Goal: Task Accomplishment & Management: Use online tool/utility

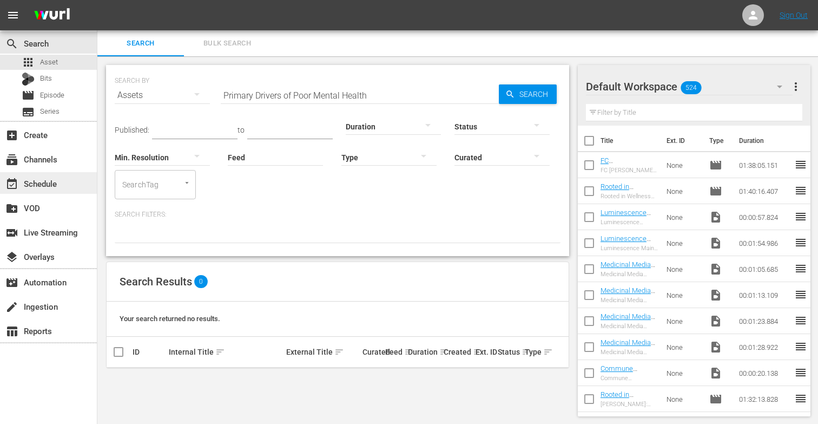
click at [35, 186] on div "event_available Schedule" at bounding box center [30, 182] width 61 height 10
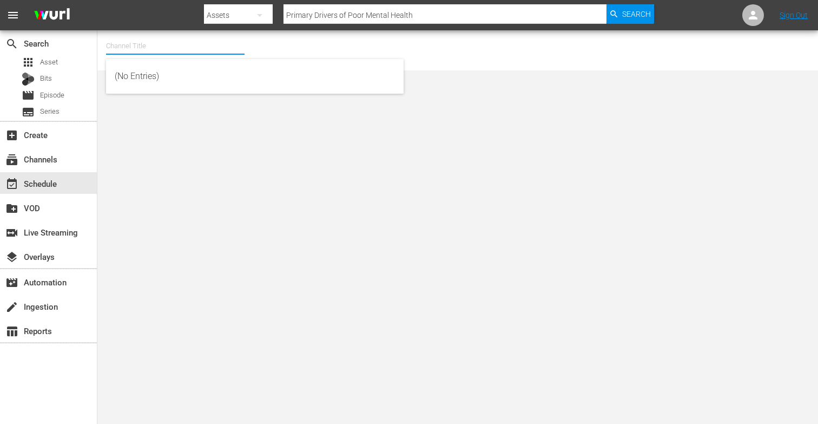
click at [137, 42] on input "text" at bounding box center [175, 46] width 138 height 26
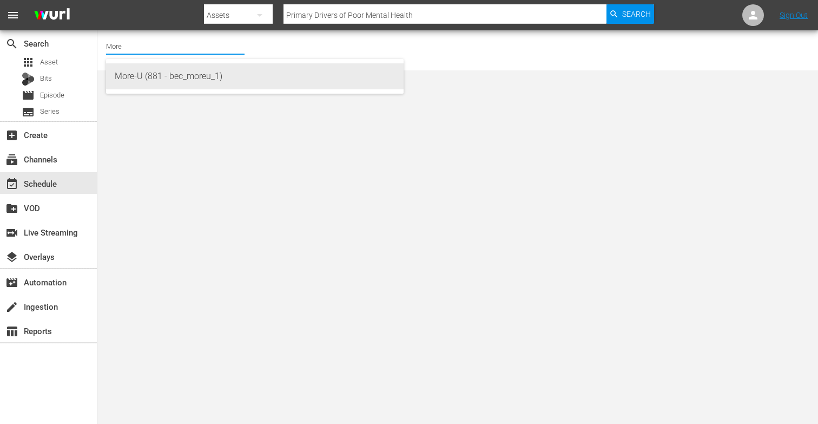
click at [150, 75] on div "More-U (881 - bec_moreu_1)" at bounding box center [255, 76] width 280 height 26
type input "More-U (881 - bec_moreu_1)"
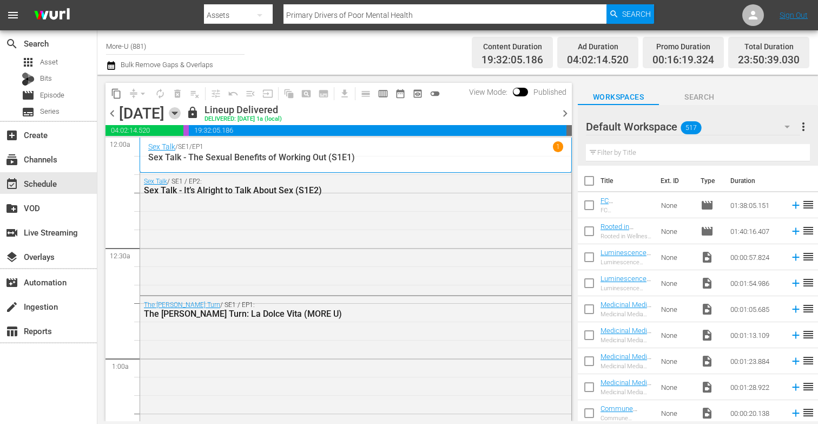
click at [181, 110] on icon "button" at bounding box center [175, 113] width 12 height 12
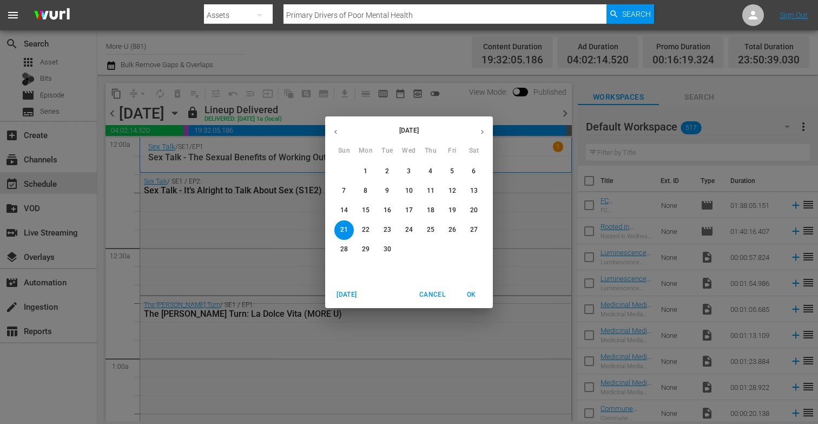
click at [394, 236] on button "23" at bounding box center [387, 229] width 19 height 19
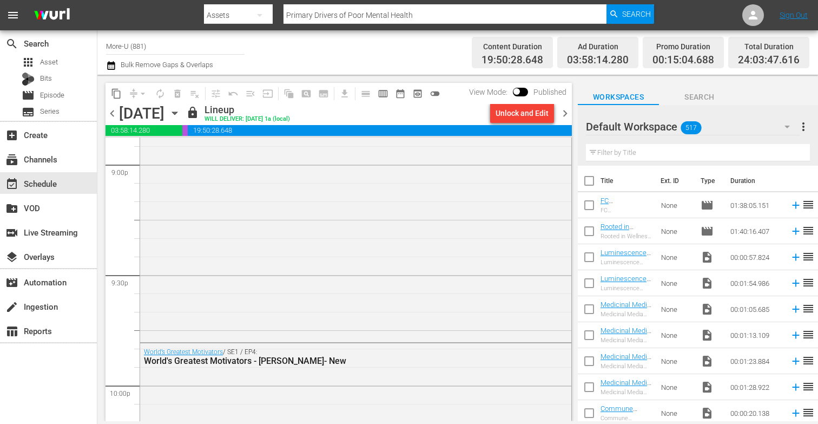
scroll to position [5038, 0]
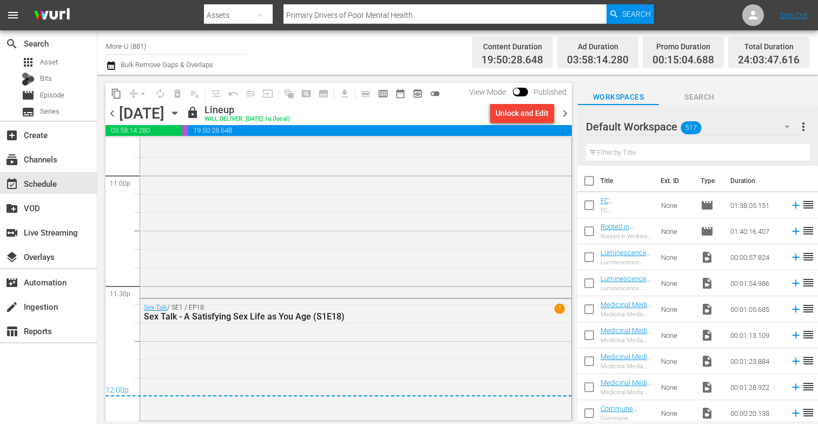
click at [567, 113] on span "chevron_right" at bounding box center [565, 114] width 14 height 14
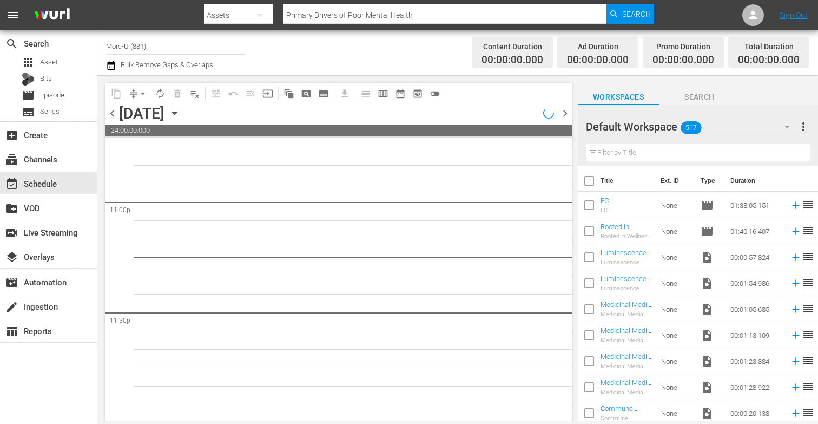
scroll to position [5013, 0]
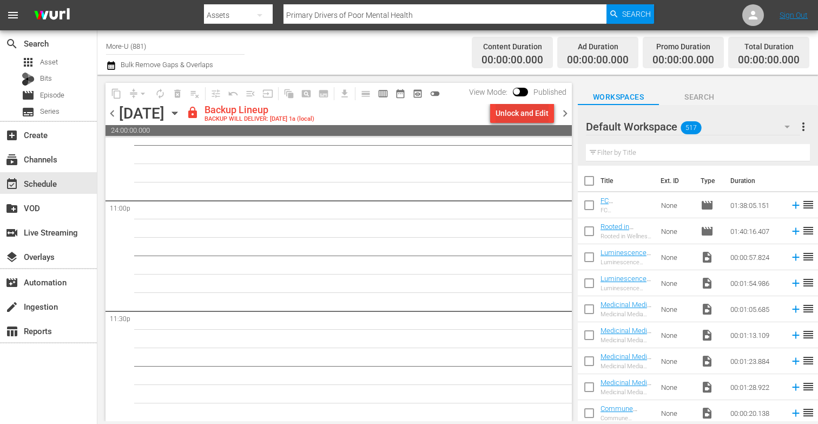
click at [531, 115] on div "Unlock and Edit" at bounding box center [521, 112] width 53 height 19
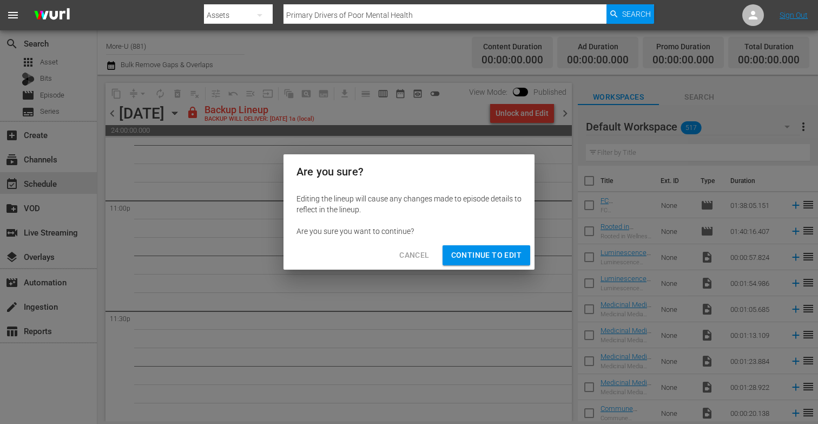
click at [491, 259] on span "Continue to Edit" at bounding box center [486, 255] width 70 height 14
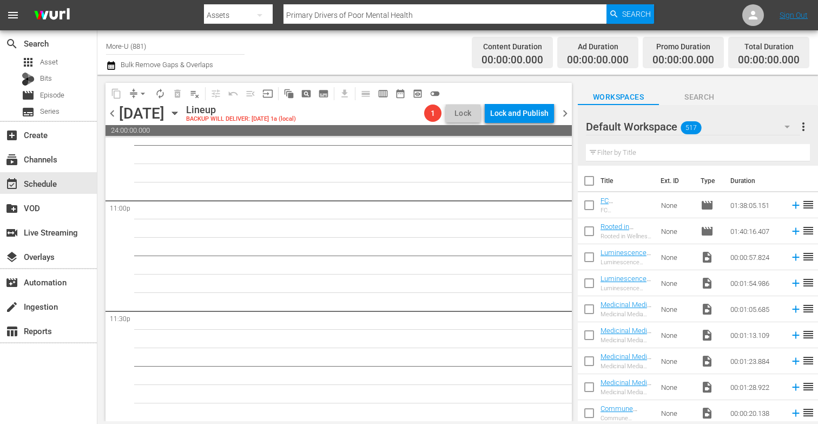
click at [181, 109] on icon "button" at bounding box center [175, 113] width 12 height 12
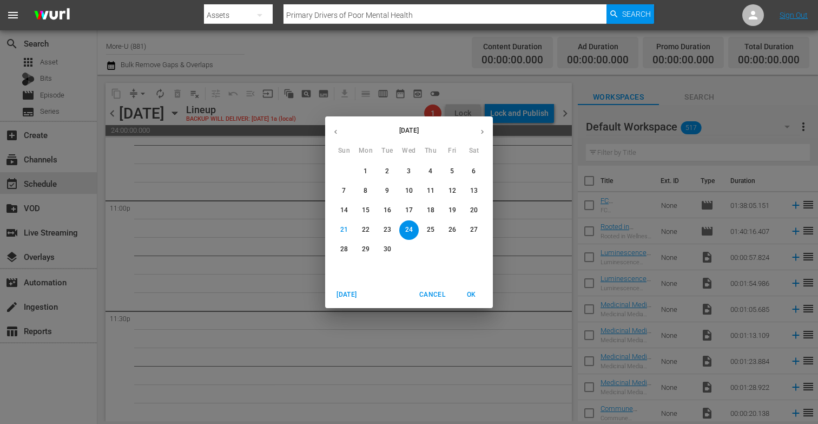
click at [410, 169] on p "3" at bounding box center [409, 171] width 4 height 9
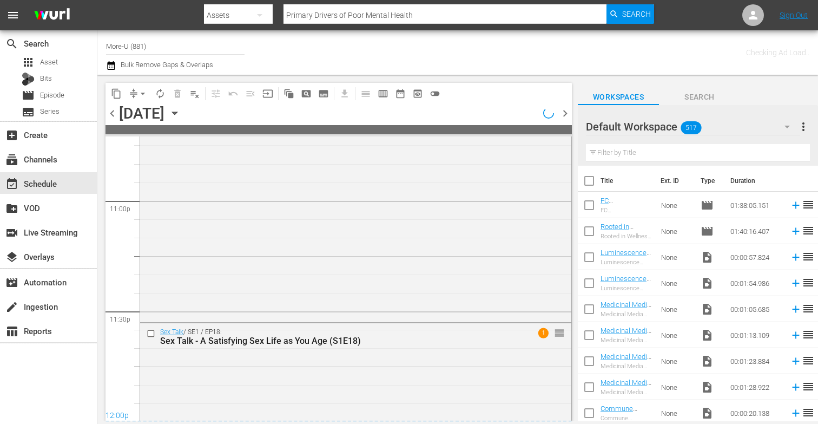
scroll to position [5037, 0]
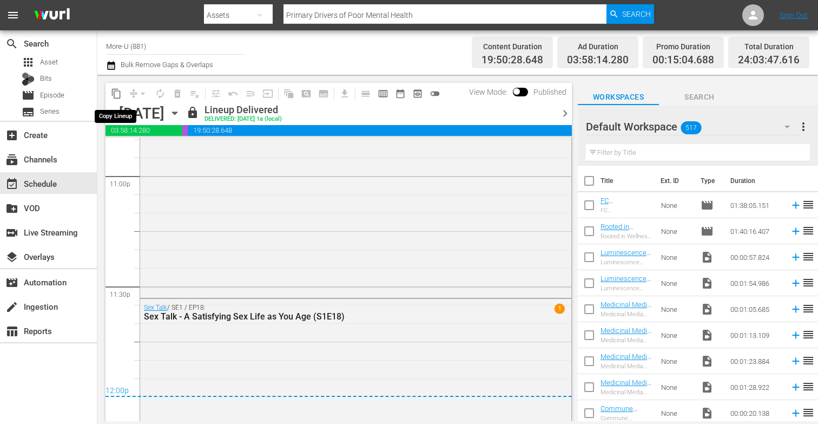
click at [115, 92] on span "content_copy" at bounding box center [116, 93] width 11 height 11
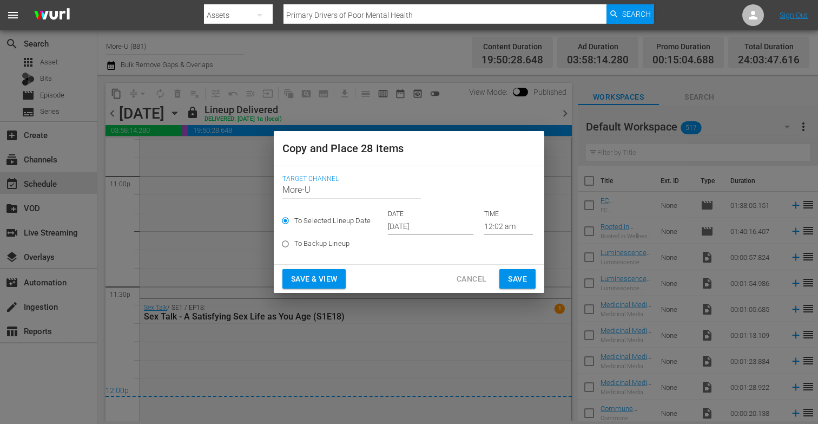
click at [412, 225] on input "[DATE]" at bounding box center [430, 227] width 85 height 16
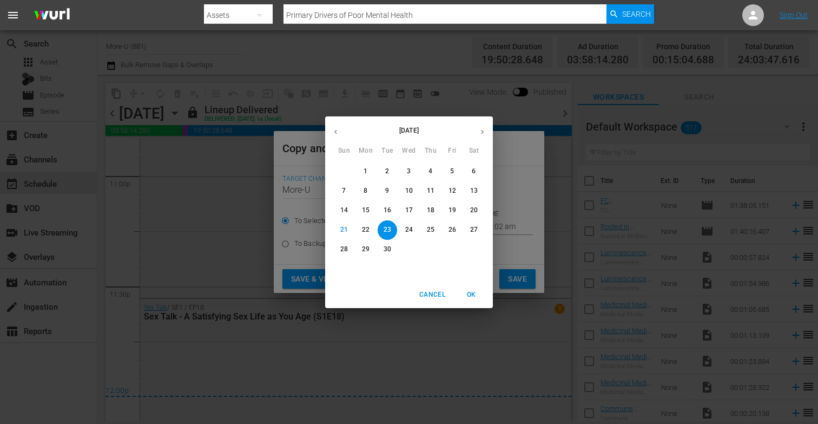
click at [408, 230] on p "24" at bounding box center [409, 229] width 8 height 9
type input "[DATE]"
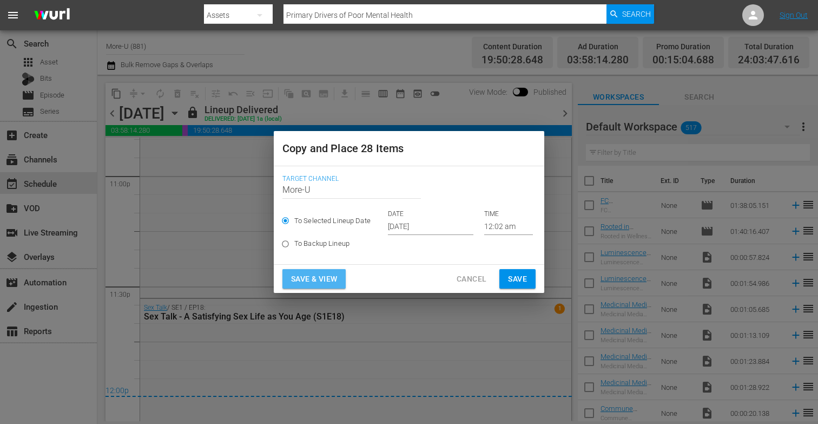
click at [313, 279] on span "Save & View" at bounding box center [314, 279] width 46 height 14
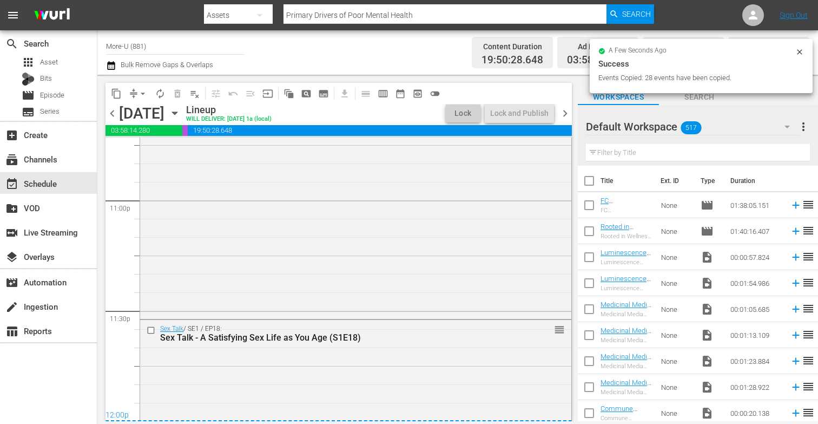
scroll to position [5034, 0]
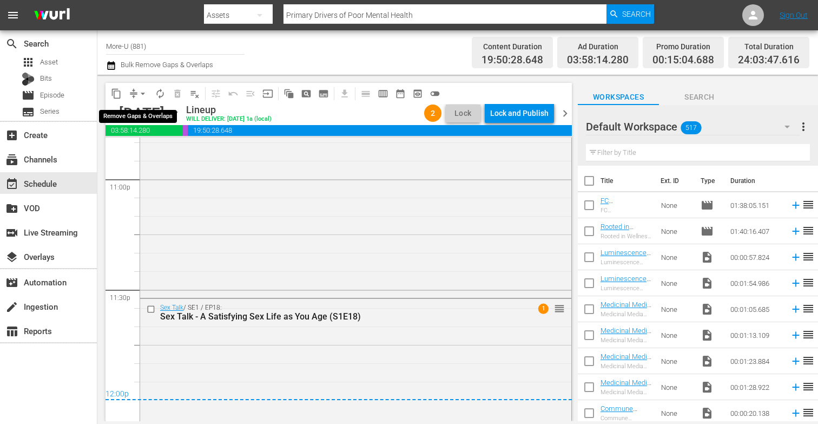
click at [142, 90] on span "arrow_drop_down" at bounding box center [142, 93] width 11 height 11
click at [171, 147] on li "Align to End of Previous Day" at bounding box center [144, 151] width 114 height 18
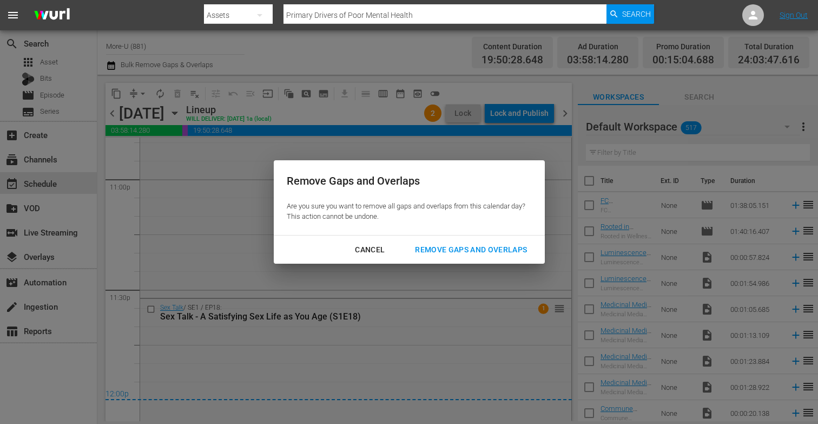
click at [434, 250] on div "Remove Gaps and Overlaps" at bounding box center [470, 250] width 129 height 14
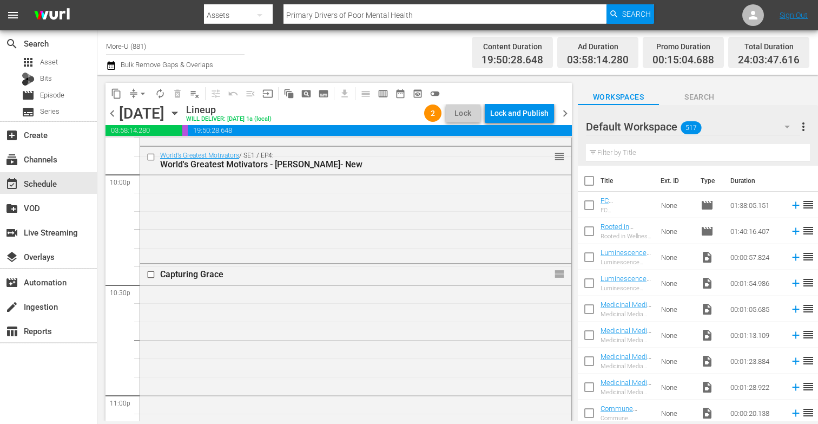
scroll to position [5052, 0]
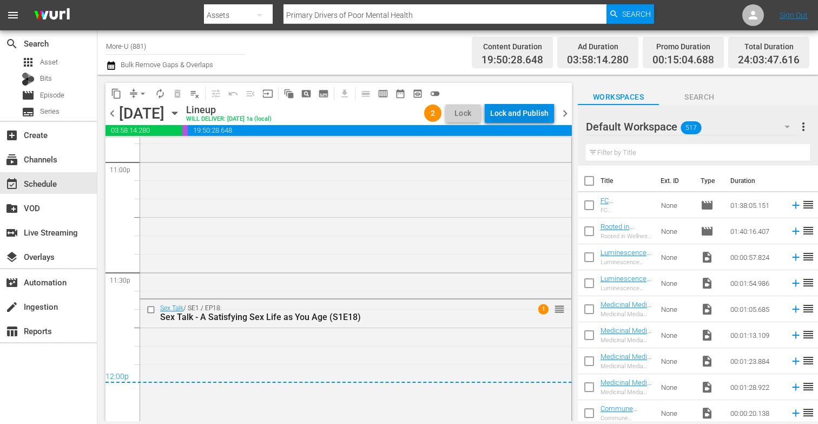
click at [526, 111] on div "Lock and Publish" at bounding box center [519, 112] width 58 height 19
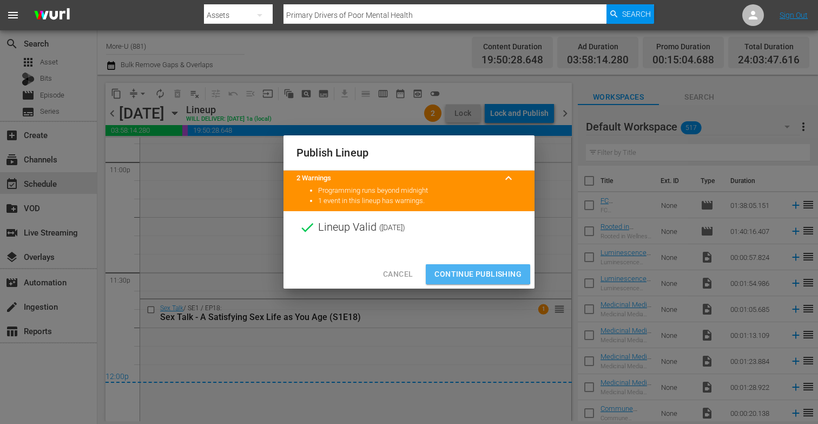
click at [457, 272] on span "Continue Publishing" at bounding box center [477, 274] width 87 height 14
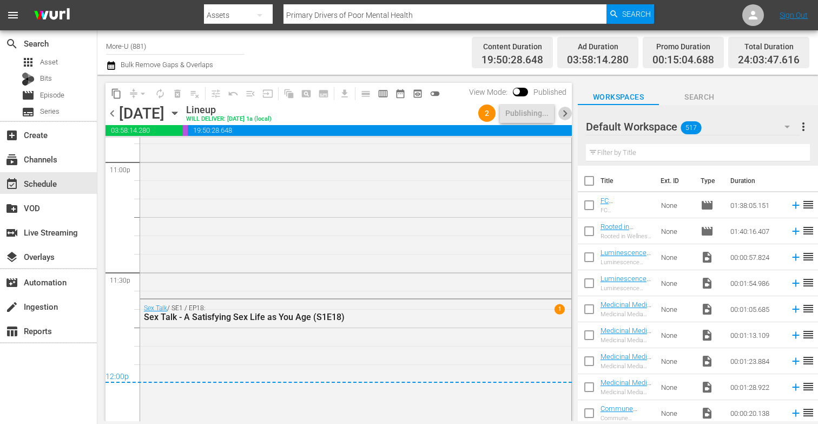
click at [566, 114] on span "chevron_right" at bounding box center [565, 114] width 14 height 14
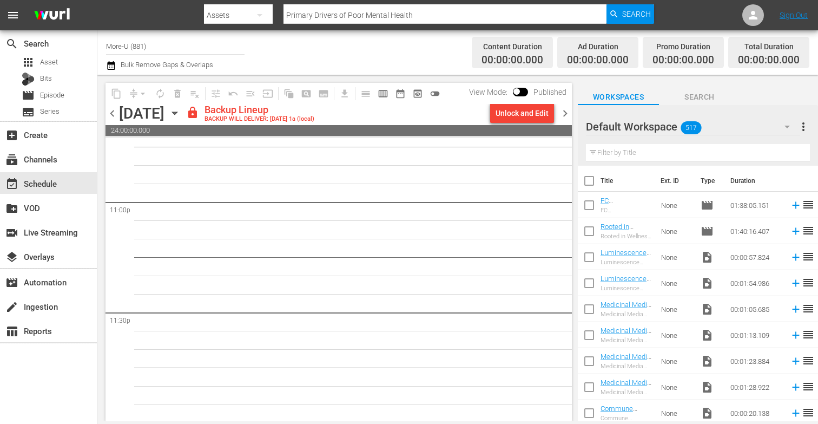
scroll to position [5013, 0]
click at [528, 114] on div "Unlock and Edit" at bounding box center [521, 112] width 53 height 19
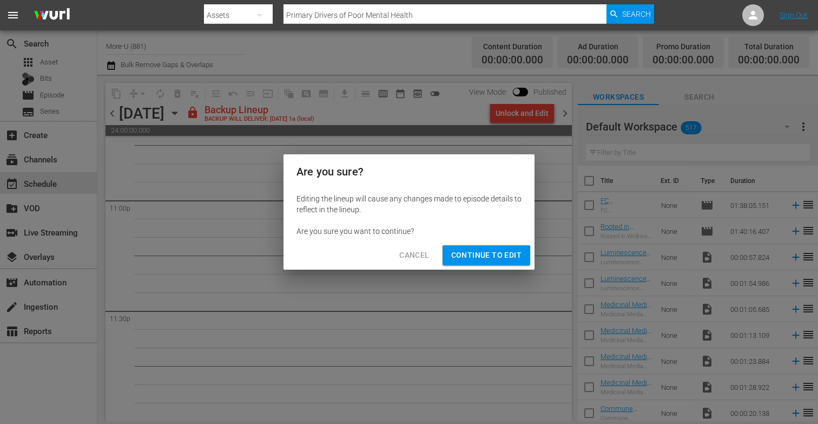
click at [501, 256] on span "Continue to Edit" at bounding box center [486, 255] width 70 height 14
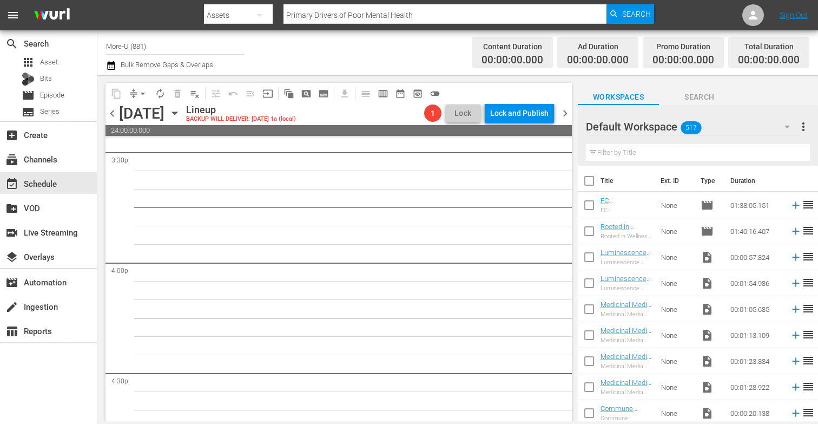
scroll to position [3092, 0]
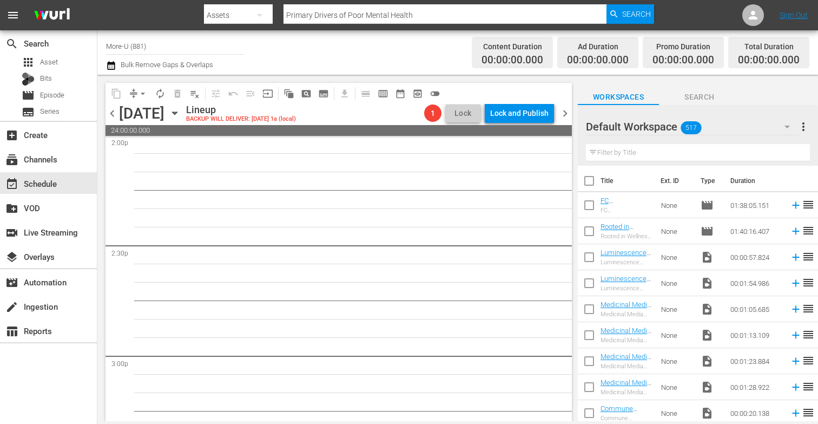
click at [183, 114] on div "[DATE] [DATE]" at bounding box center [151, 113] width 64 height 18
click at [181, 113] on icon "button" at bounding box center [175, 113] width 12 height 12
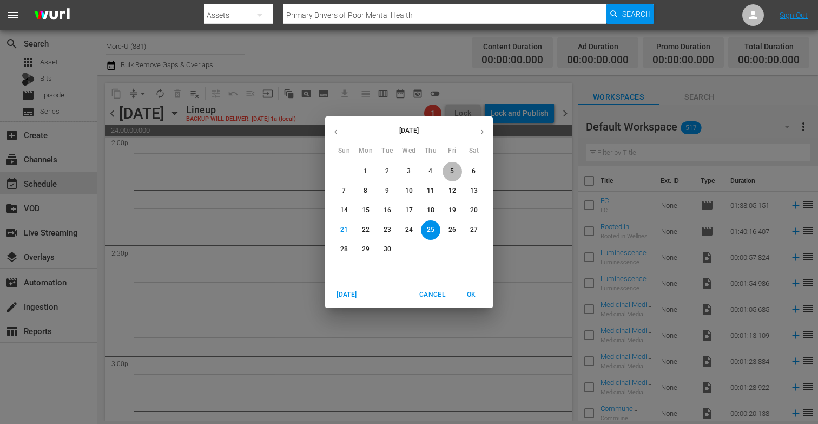
click at [451, 171] on p "5" at bounding box center [452, 171] width 4 height 9
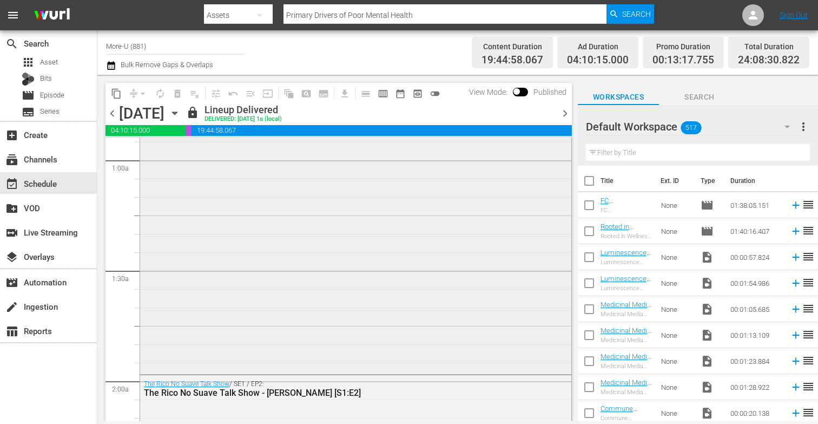
scroll to position [187, 0]
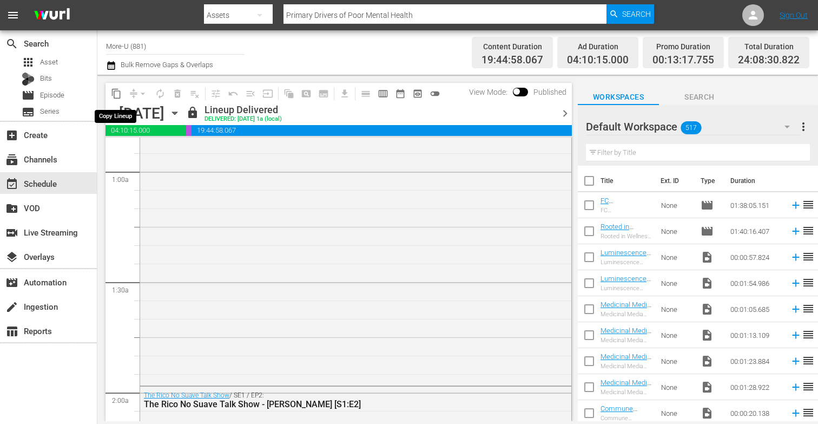
click at [120, 93] on span "content_copy" at bounding box center [116, 93] width 11 height 11
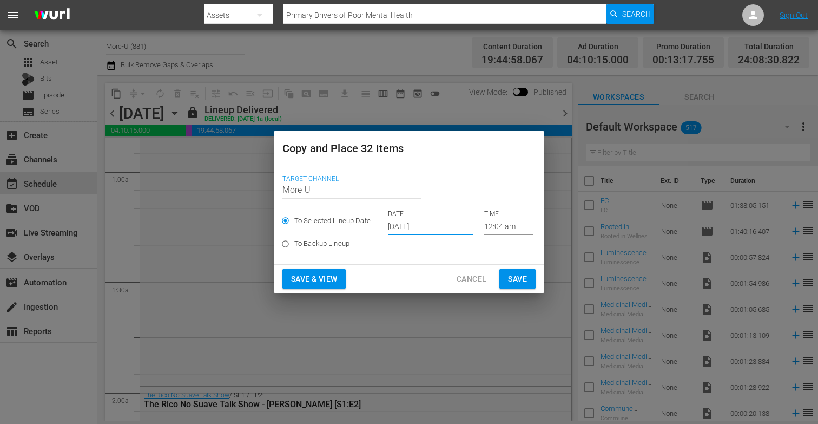
click at [414, 228] on input "[DATE]" at bounding box center [430, 227] width 85 height 16
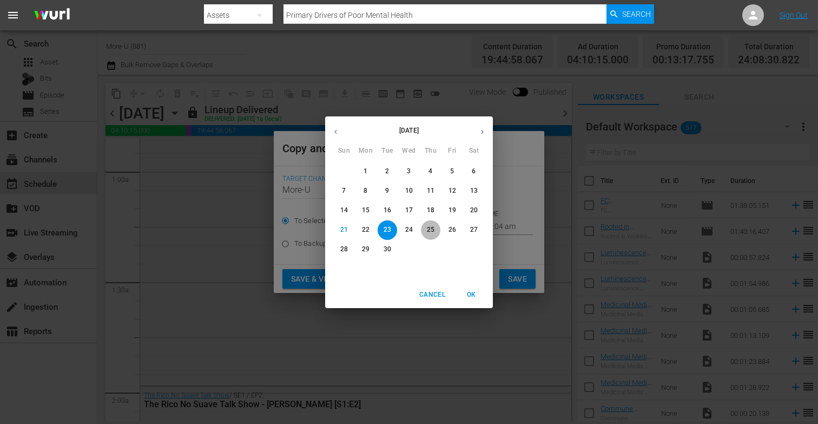
click at [432, 229] on p "25" at bounding box center [431, 229] width 8 height 9
type input "[DATE]"
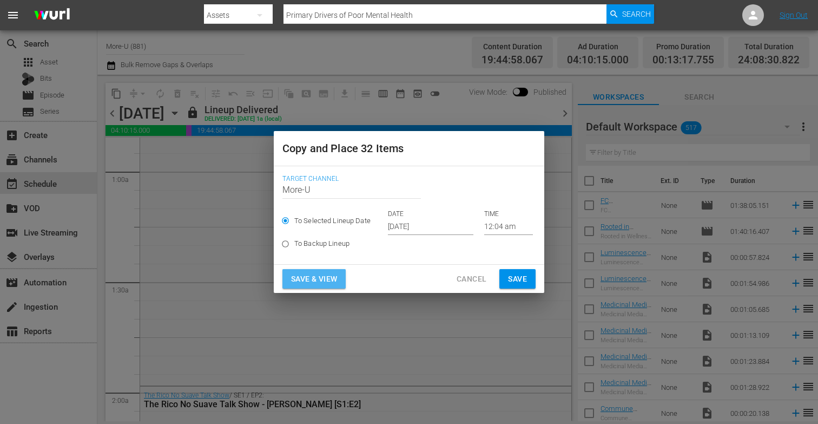
click at [327, 276] on span "Save & View" at bounding box center [314, 279] width 46 height 14
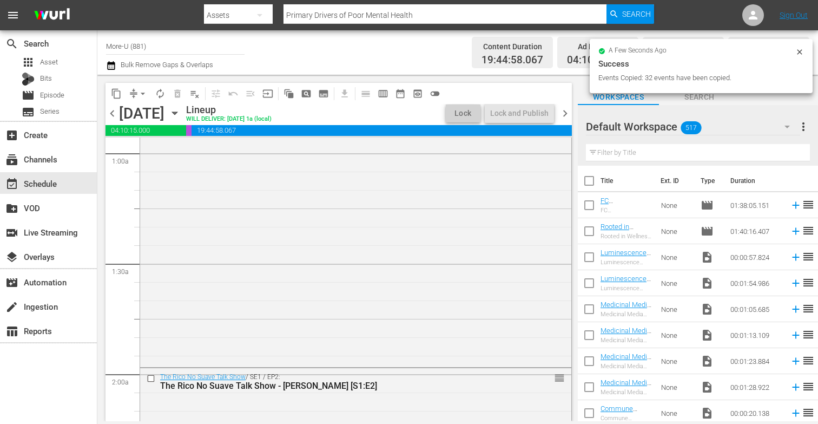
scroll to position [187, 0]
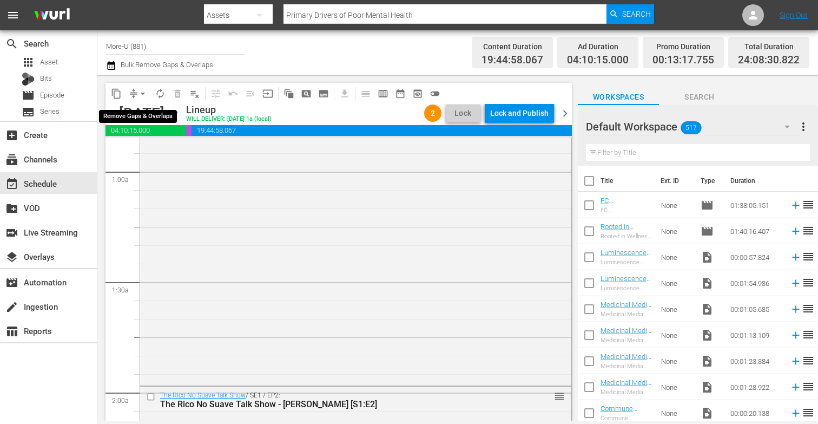
click at [141, 91] on span "arrow_drop_down" at bounding box center [142, 93] width 11 height 11
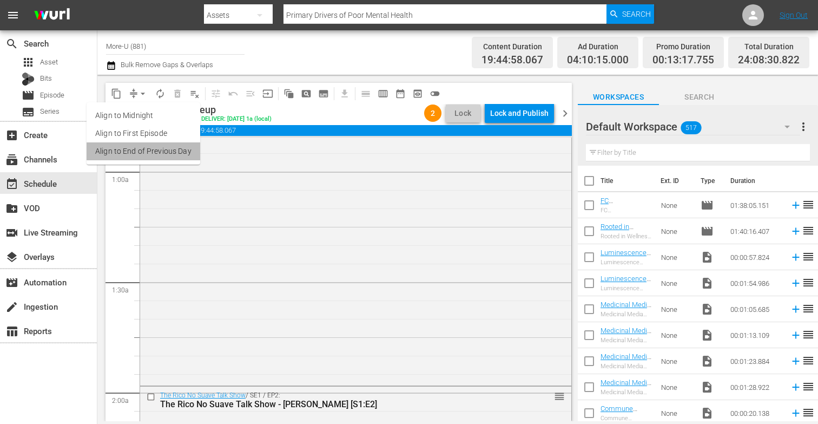
click at [170, 143] on li "Align to End of Previous Day" at bounding box center [144, 151] width 114 height 18
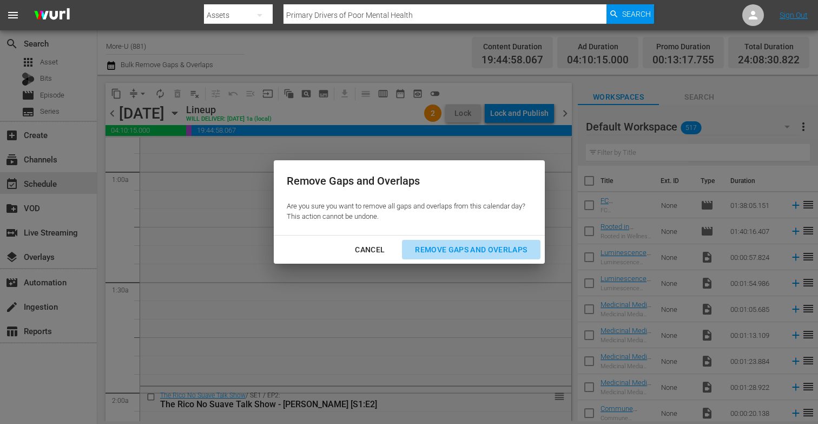
click at [428, 252] on div "Remove Gaps and Overlaps" at bounding box center [470, 250] width 129 height 14
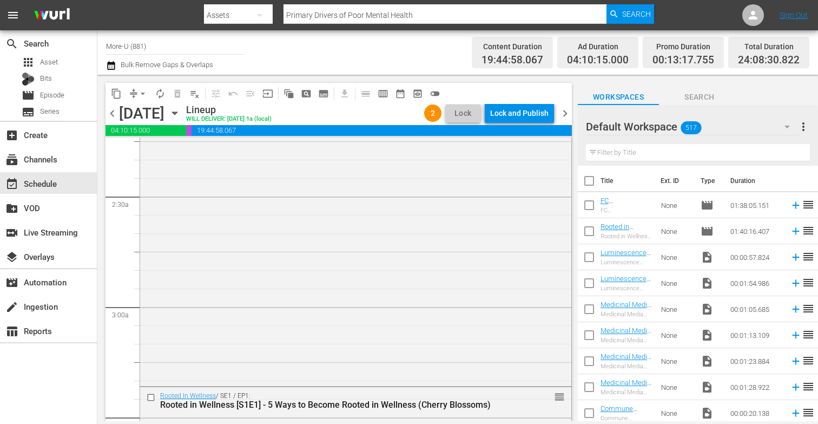
scroll to position [0, 0]
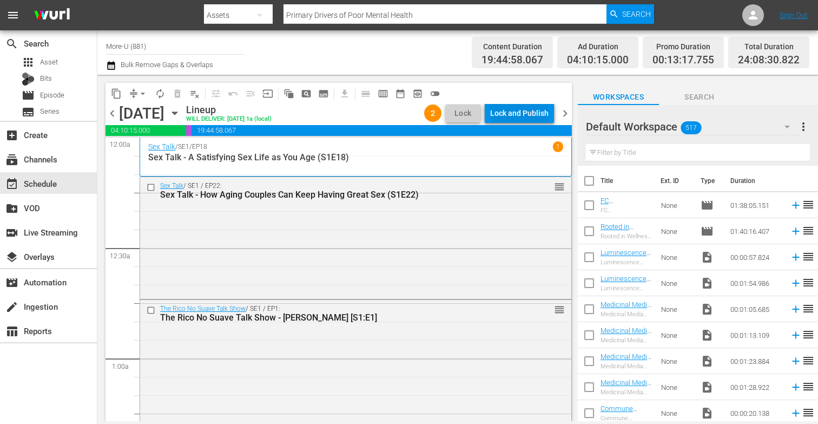
click at [533, 107] on div "Lock and Publish" at bounding box center [519, 112] width 58 height 19
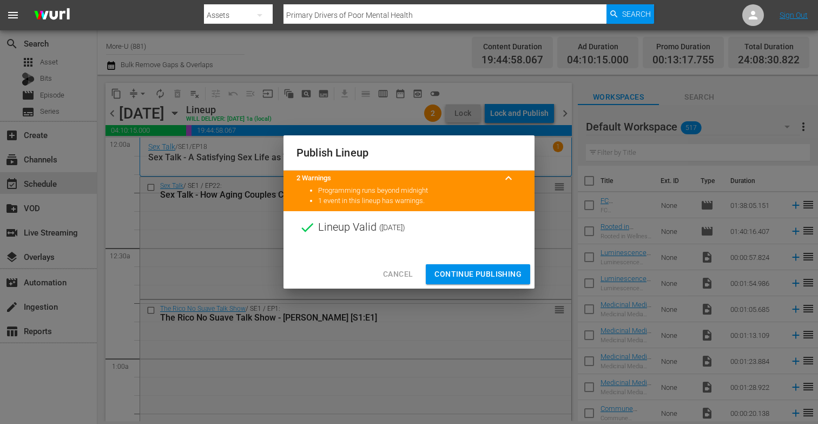
click at [500, 269] on span "Continue Publishing" at bounding box center [477, 274] width 87 height 14
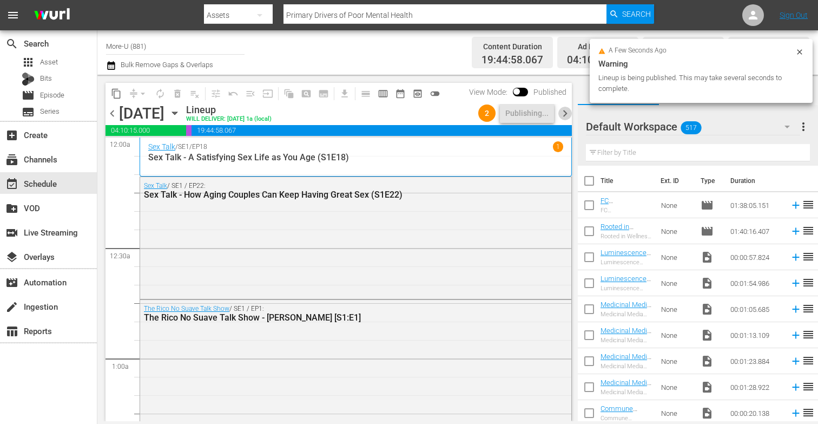
click at [564, 113] on span "chevron_right" at bounding box center [565, 114] width 14 height 14
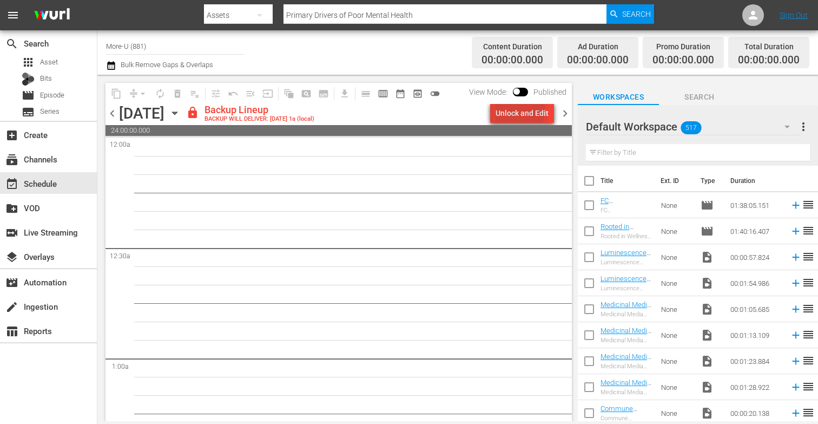
click at [513, 110] on div "Unlock and Edit" at bounding box center [521, 112] width 53 height 19
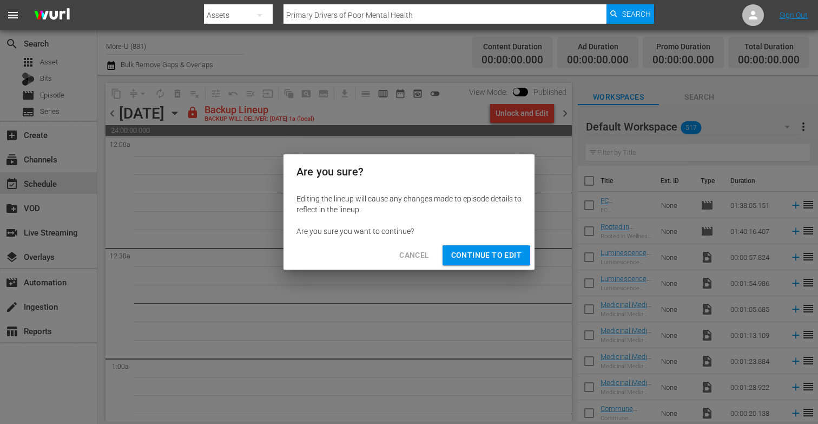
click at [485, 254] on span "Continue to Edit" at bounding box center [486, 255] width 70 height 14
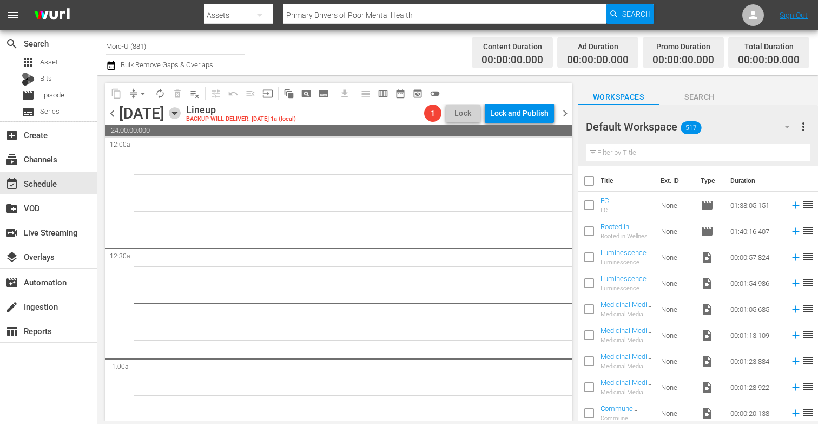
click at [181, 115] on icon "button" at bounding box center [175, 113] width 12 height 12
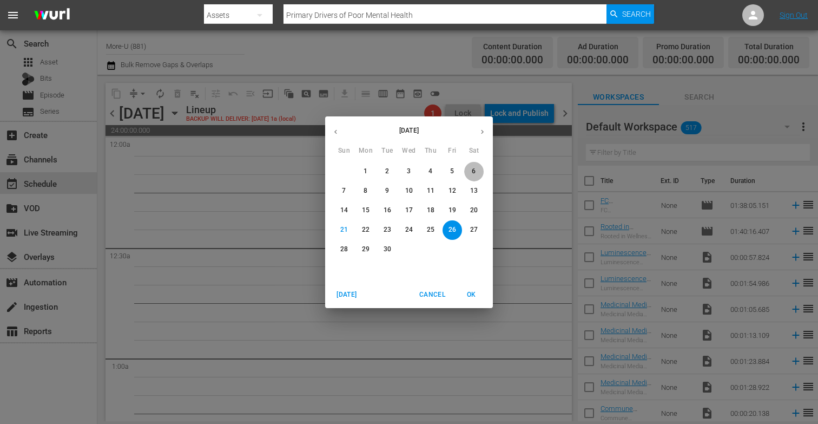
click at [475, 170] on p "6" at bounding box center [474, 171] width 4 height 9
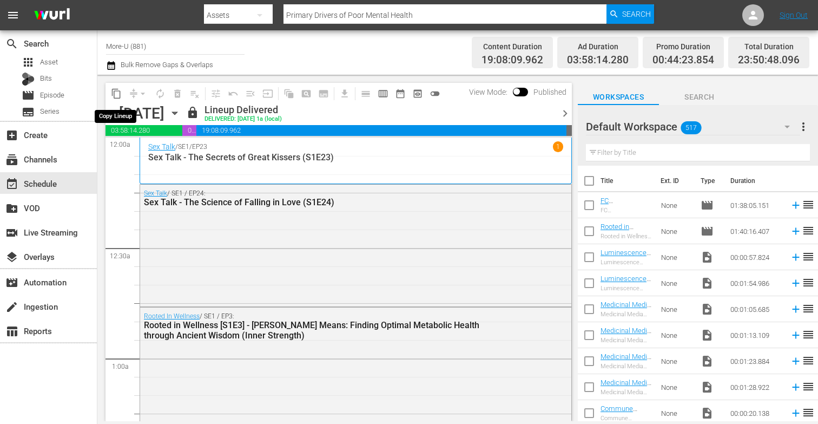
click at [120, 90] on span "content_copy" at bounding box center [116, 93] width 11 height 11
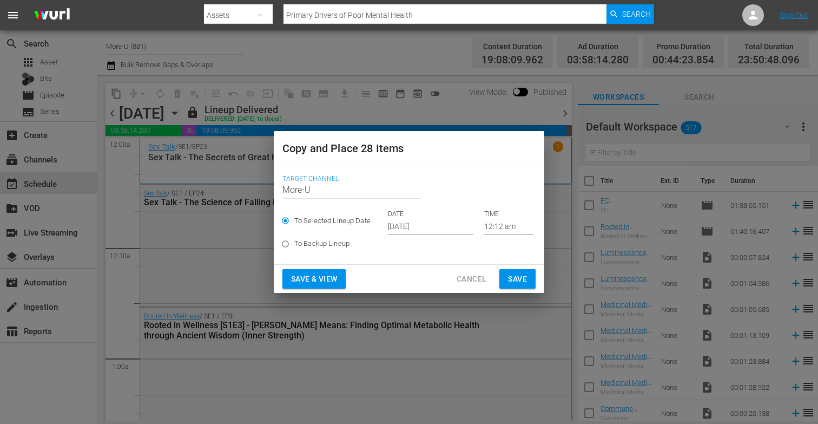
click at [406, 230] on input "[DATE]" at bounding box center [430, 227] width 85 height 16
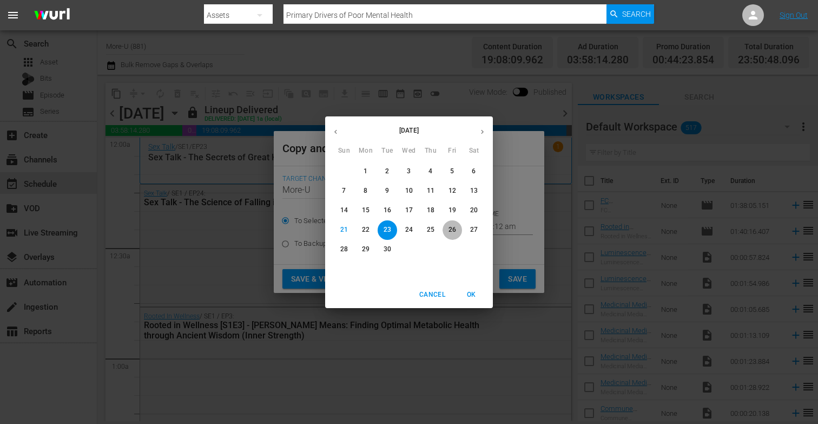
click at [457, 229] on span "26" at bounding box center [451, 229] width 19 height 9
type input "[DATE]"
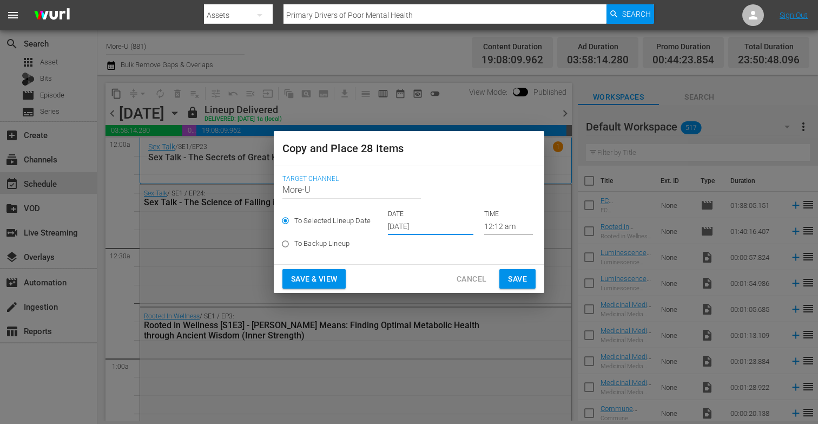
click at [335, 277] on span "Save & View" at bounding box center [314, 279] width 46 height 14
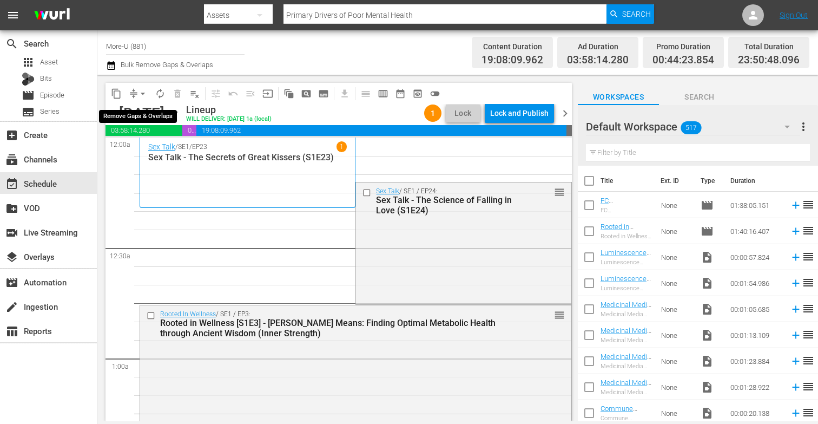
click at [141, 96] on span "arrow_drop_down" at bounding box center [142, 93] width 11 height 11
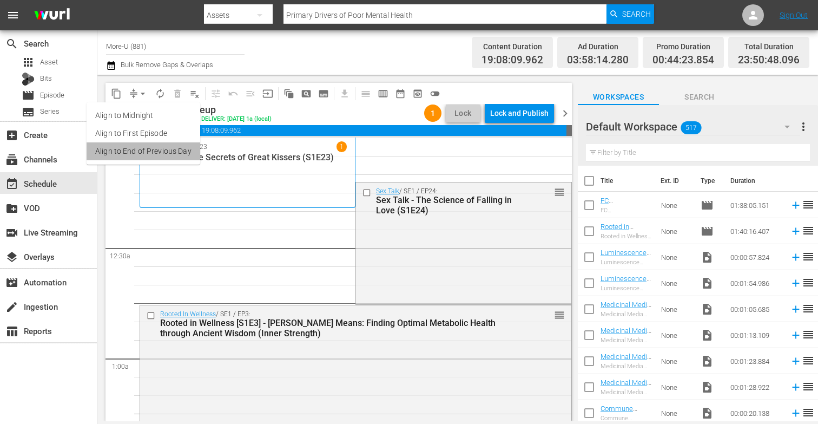
click at [169, 150] on li "Align to End of Previous Day" at bounding box center [144, 151] width 114 height 18
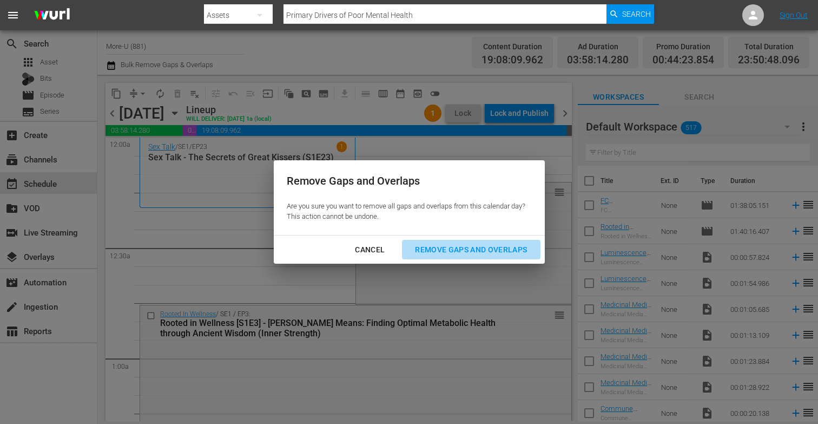
click at [428, 244] on div "Remove Gaps and Overlaps" at bounding box center [470, 250] width 129 height 14
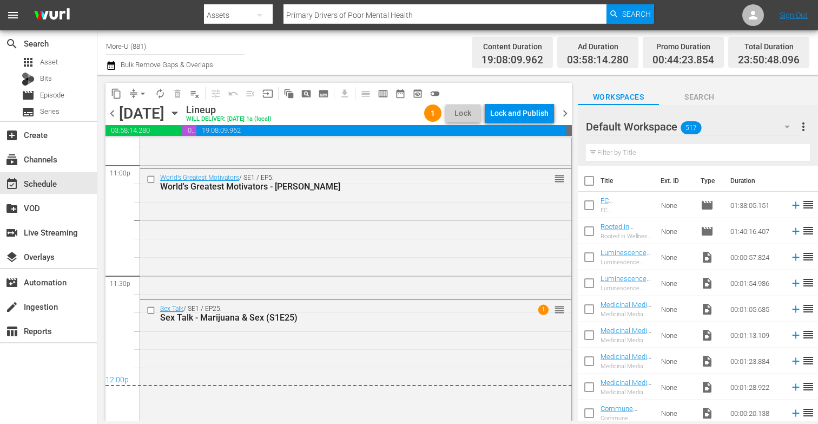
scroll to position [5049, 0]
click at [524, 115] on div "Lock and Publish" at bounding box center [519, 112] width 58 height 19
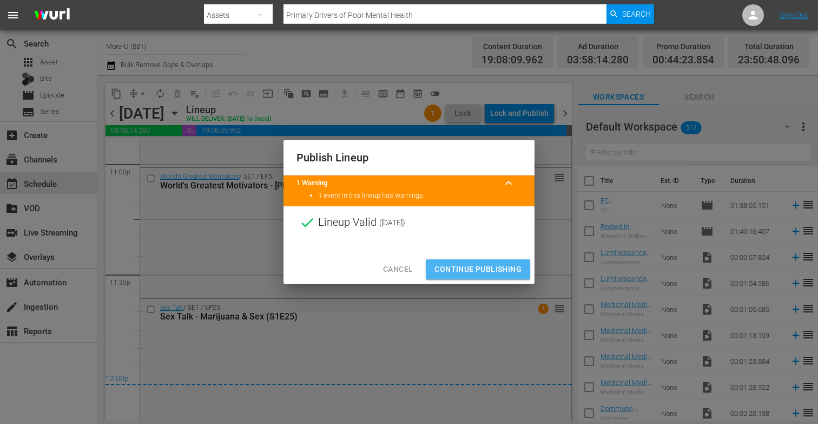
click at [458, 261] on button "Continue Publishing" at bounding box center [478, 269] width 104 height 20
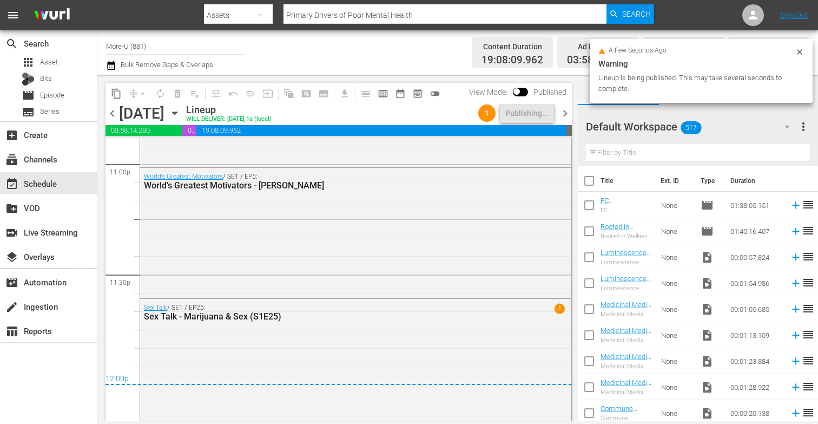
click at [112, 115] on span "chevron_left" at bounding box center [112, 114] width 14 height 14
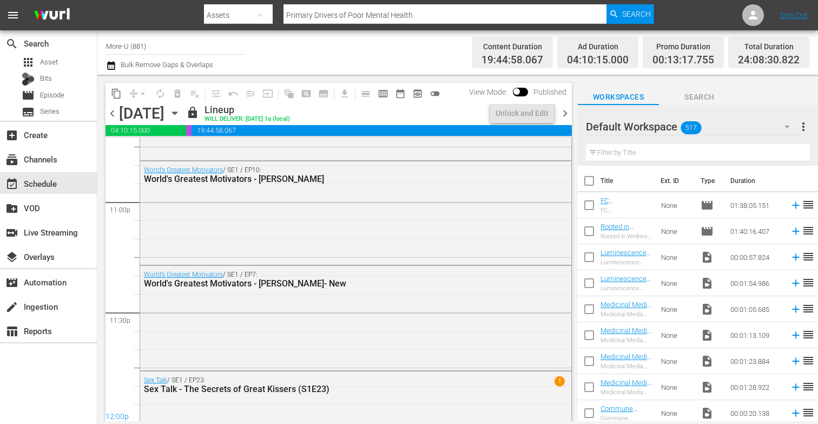
scroll to position [5049, 0]
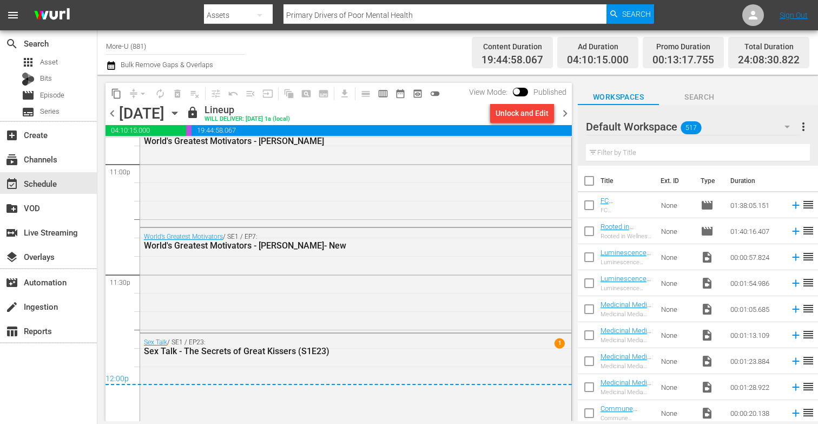
click at [109, 113] on span "chevron_left" at bounding box center [112, 114] width 14 height 14
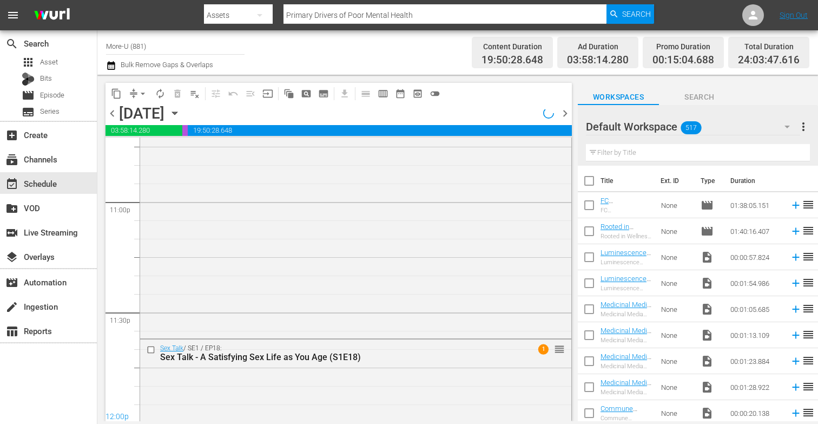
scroll to position [5049, 0]
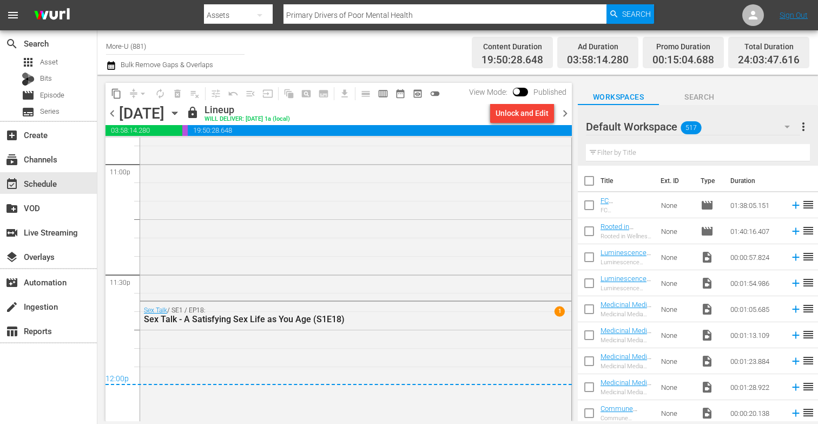
click at [561, 114] on span "chevron_right" at bounding box center [565, 114] width 14 height 14
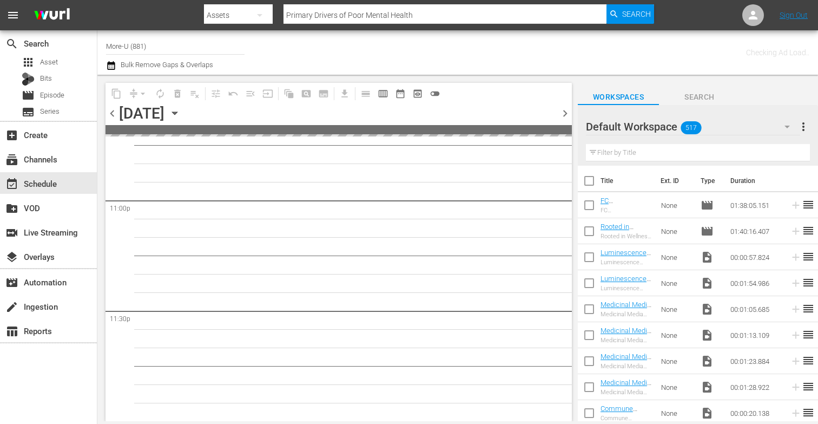
scroll to position [5011, 0]
click at [561, 114] on span "chevron_right" at bounding box center [565, 114] width 14 height 14
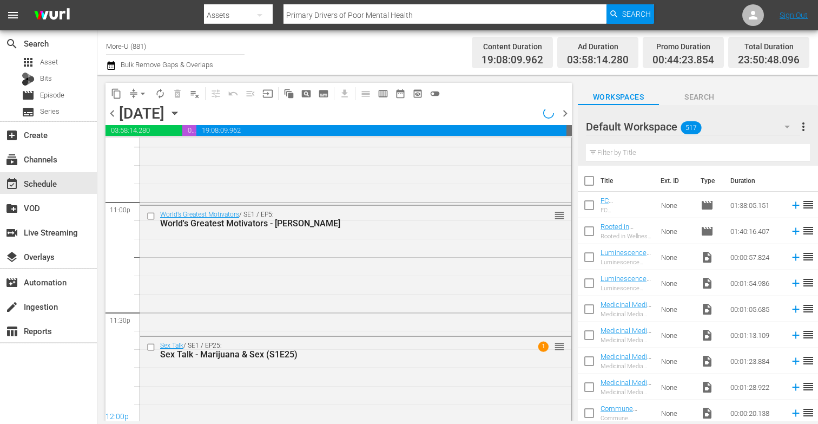
scroll to position [5049, 0]
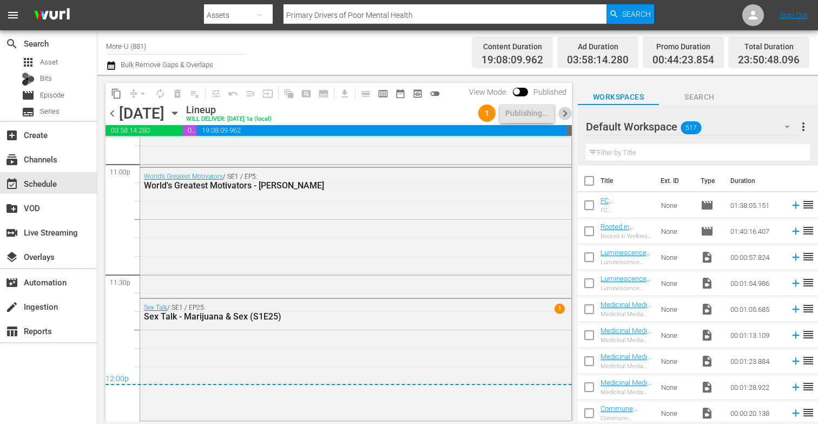
click at [567, 112] on span "chevron_right" at bounding box center [565, 114] width 14 height 14
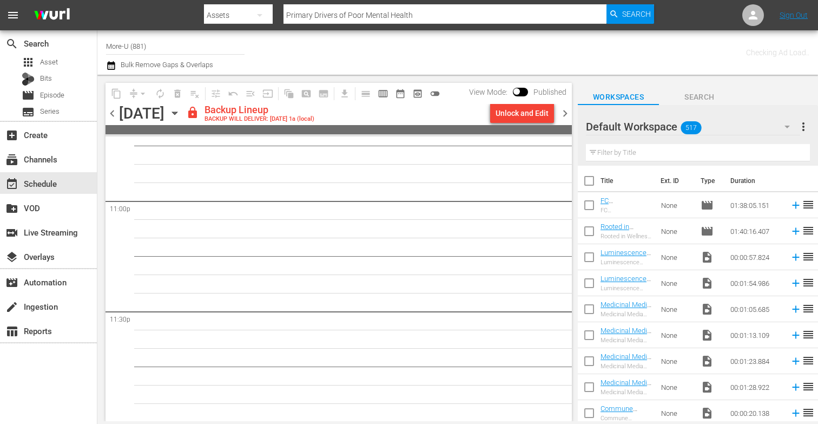
scroll to position [5013, 0]
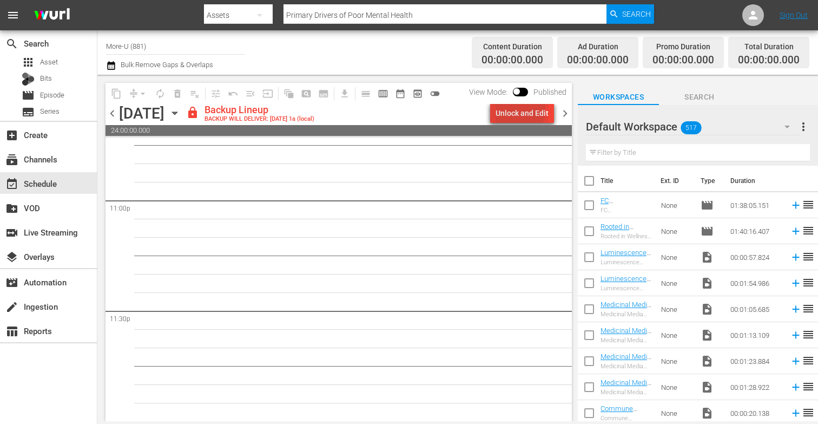
click at [508, 108] on div "Unlock and Edit" at bounding box center [521, 112] width 53 height 19
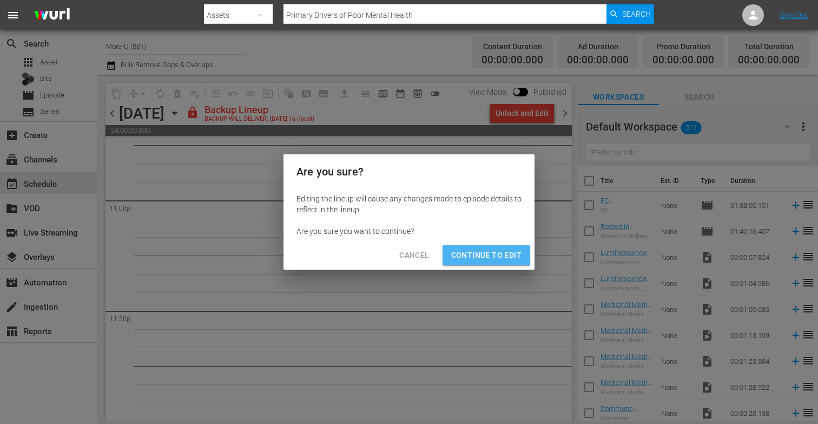
click at [479, 258] on span "Continue to Edit" at bounding box center [486, 255] width 70 height 14
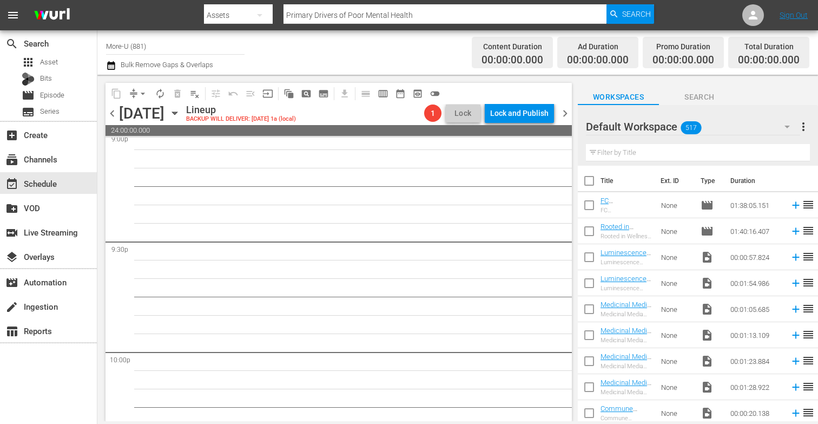
scroll to position [4550, 0]
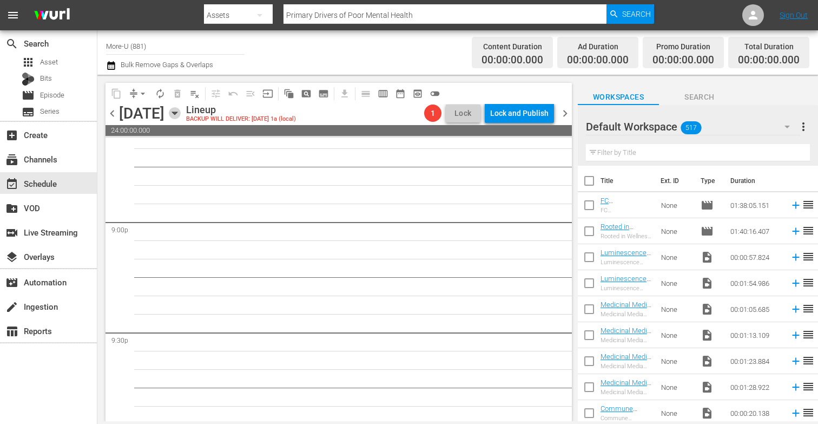
click at [181, 109] on icon "button" at bounding box center [175, 113] width 12 height 12
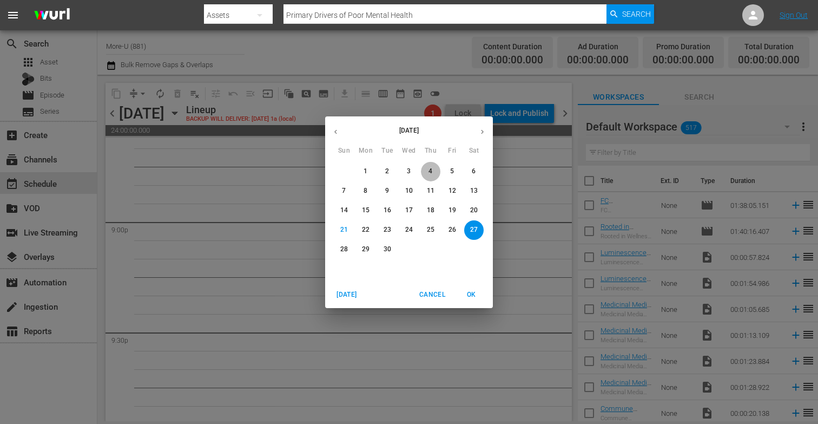
click at [433, 173] on span "4" at bounding box center [430, 171] width 19 height 9
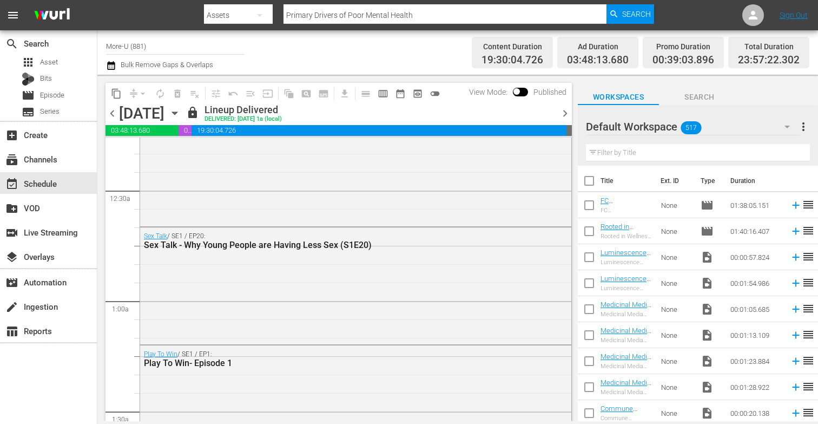
scroll to position [54, 0]
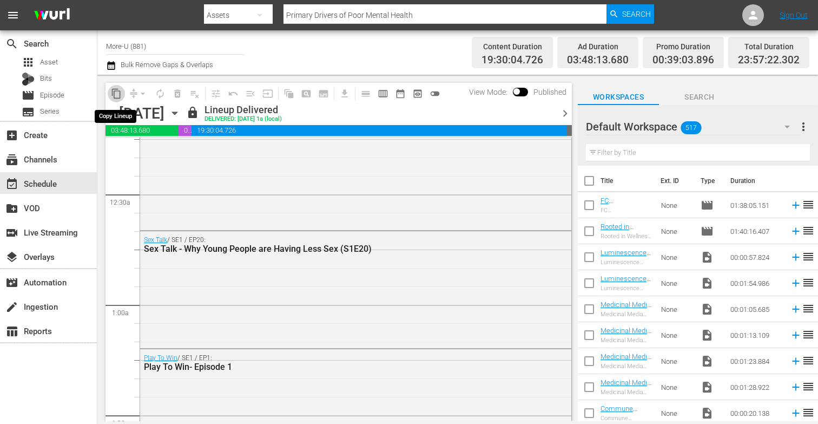
click at [119, 95] on span "content_copy" at bounding box center [116, 93] width 11 height 11
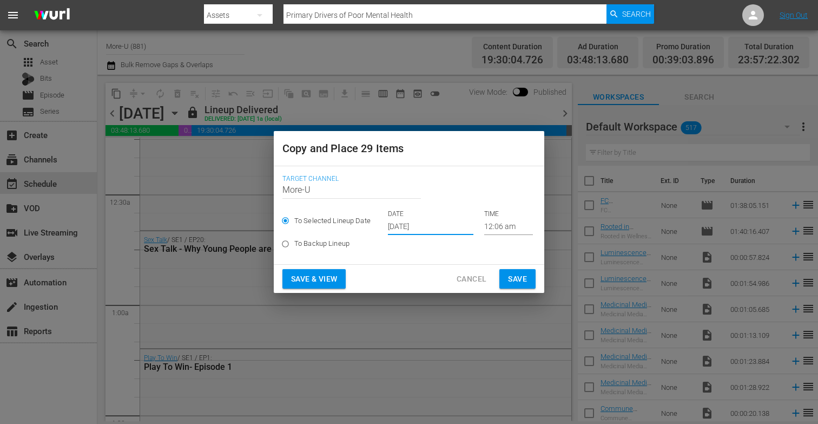
click at [416, 228] on input "[DATE]" at bounding box center [430, 227] width 85 height 16
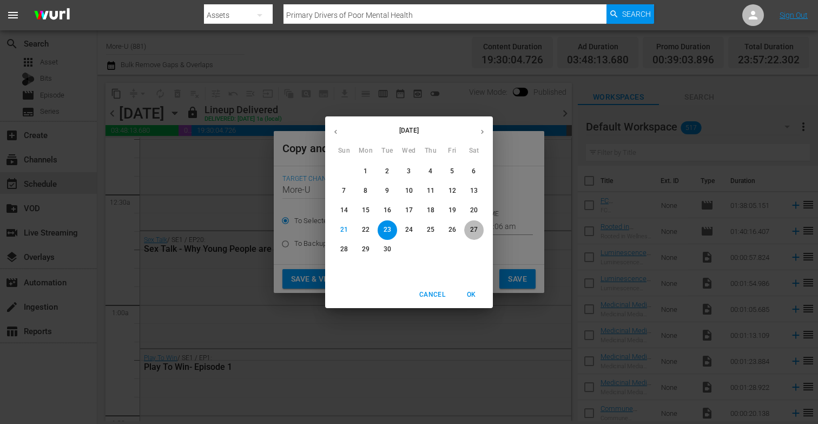
click at [480, 228] on span "27" at bounding box center [473, 229] width 19 height 9
type input "[DATE]"
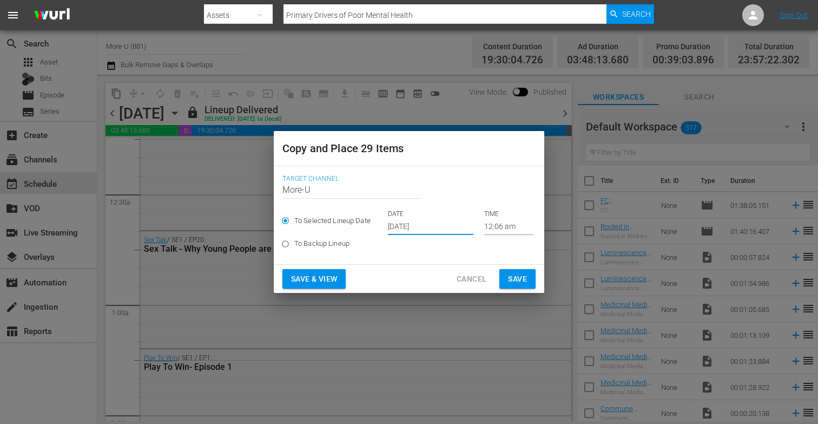
click at [337, 280] on span "Save & View" at bounding box center [314, 279] width 46 height 14
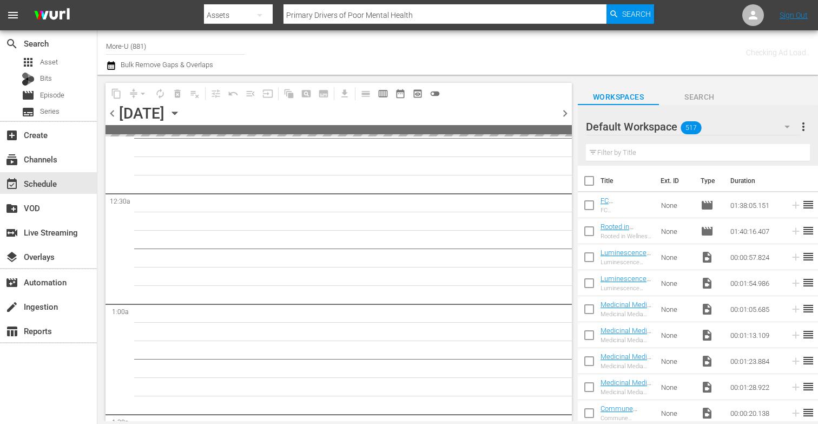
scroll to position [72, 0]
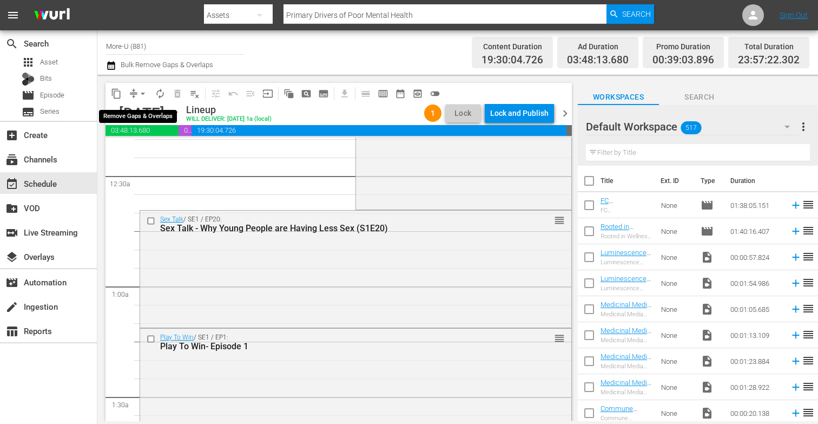
click at [141, 92] on span "arrow_drop_down" at bounding box center [142, 93] width 11 height 11
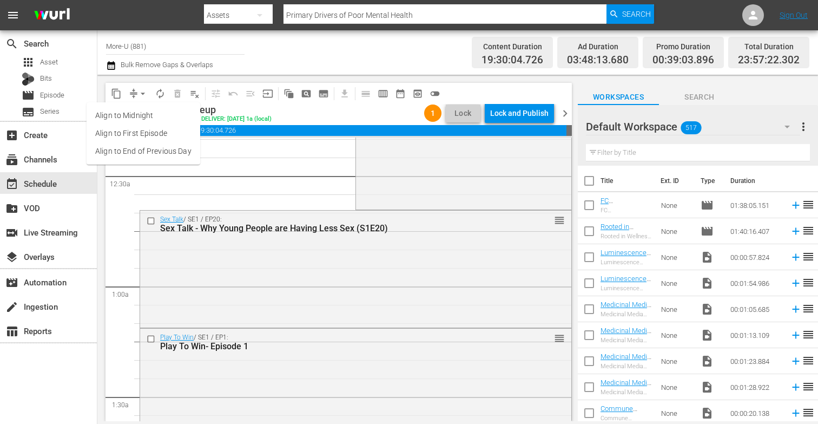
click at [158, 146] on li "Align to End of Previous Day" at bounding box center [144, 151] width 114 height 18
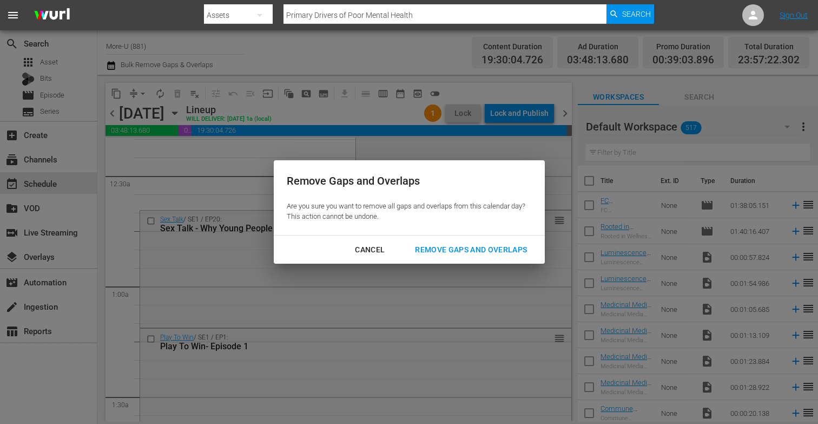
click at [458, 250] on div "Remove Gaps and Overlaps" at bounding box center [470, 250] width 129 height 14
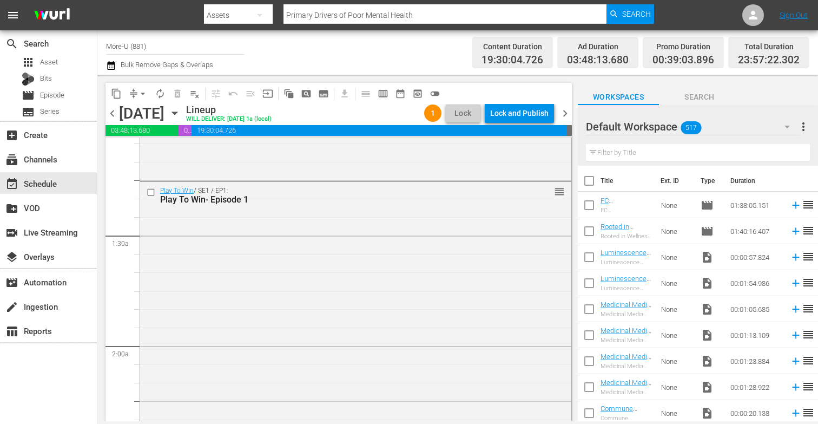
scroll to position [0, 0]
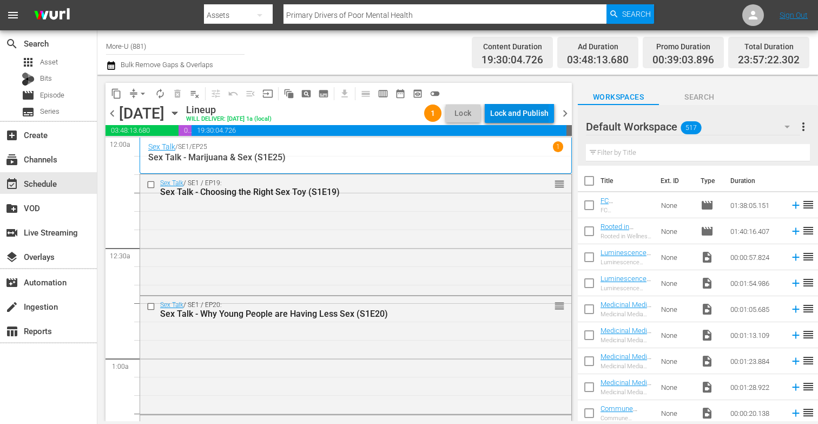
click at [534, 109] on div "Lock and Publish" at bounding box center [519, 112] width 58 height 19
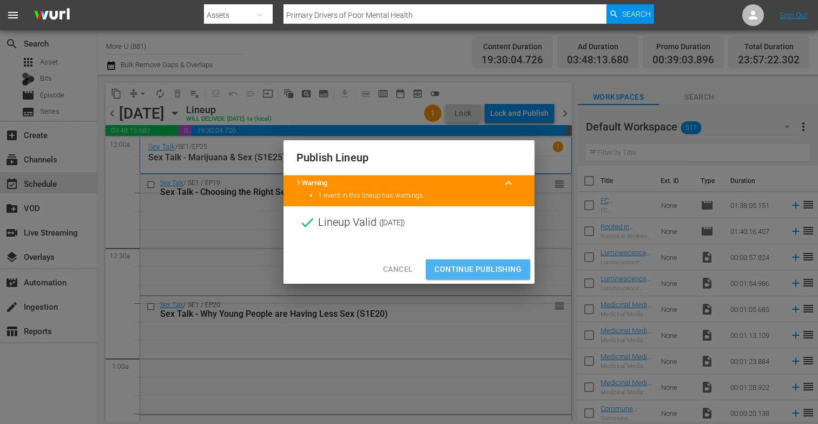
click at [480, 267] on span "Continue Publishing" at bounding box center [477, 269] width 87 height 14
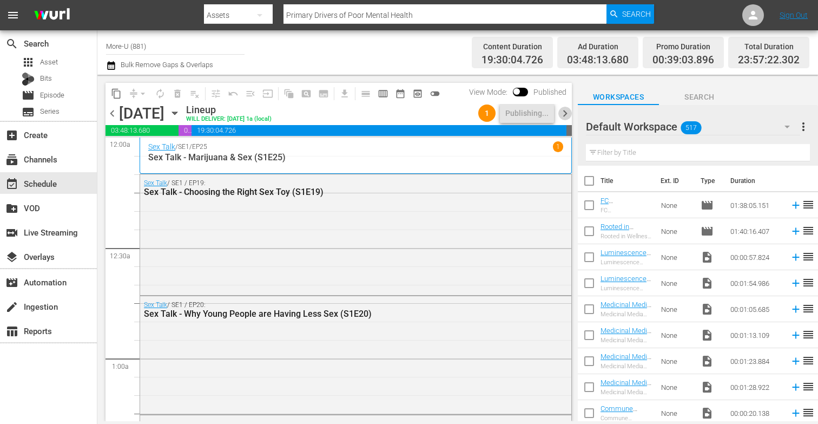
click at [563, 107] on span "chevron_right" at bounding box center [565, 114] width 14 height 14
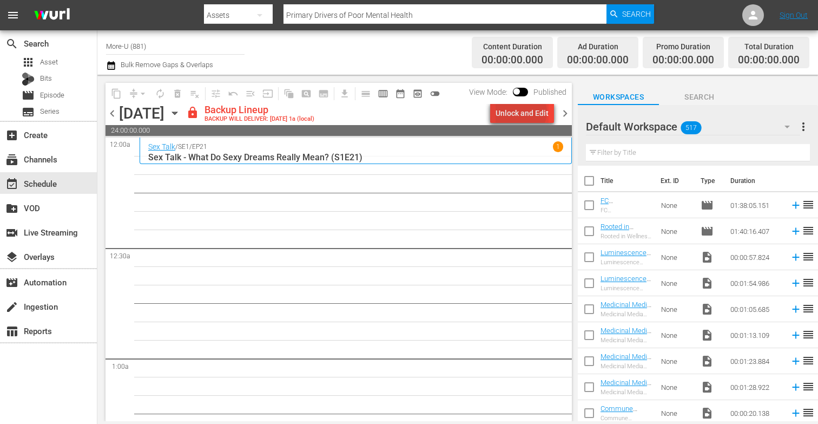
click at [523, 111] on div "Unlock and Edit" at bounding box center [521, 112] width 53 height 19
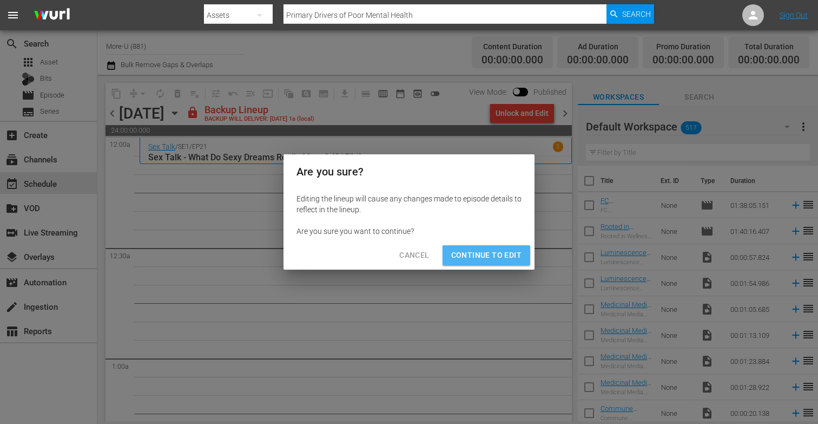
click at [508, 249] on span "Continue to Edit" at bounding box center [486, 255] width 70 height 14
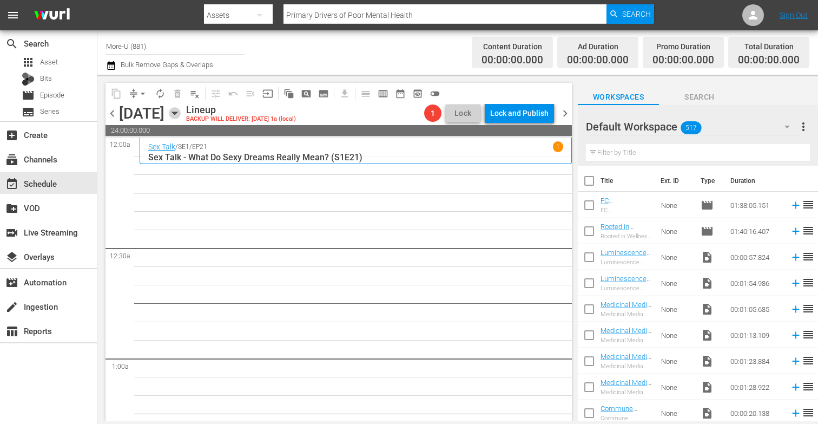
click at [181, 110] on icon "button" at bounding box center [175, 113] width 12 height 12
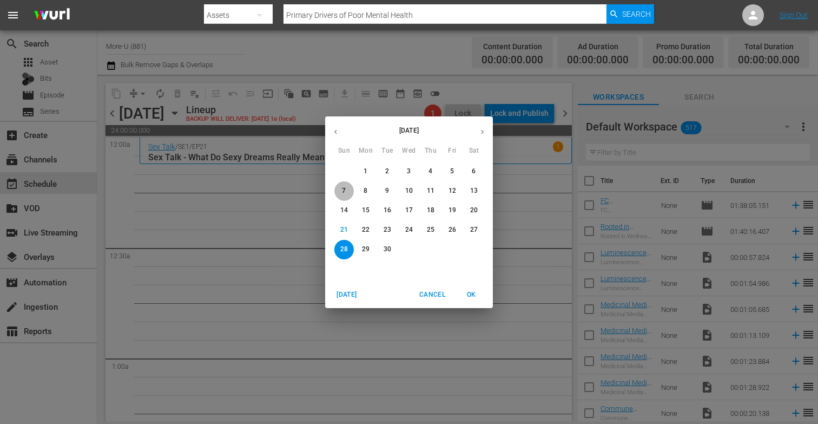
click at [346, 192] on span "7" at bounding box center [343, 190] width 19 height 9
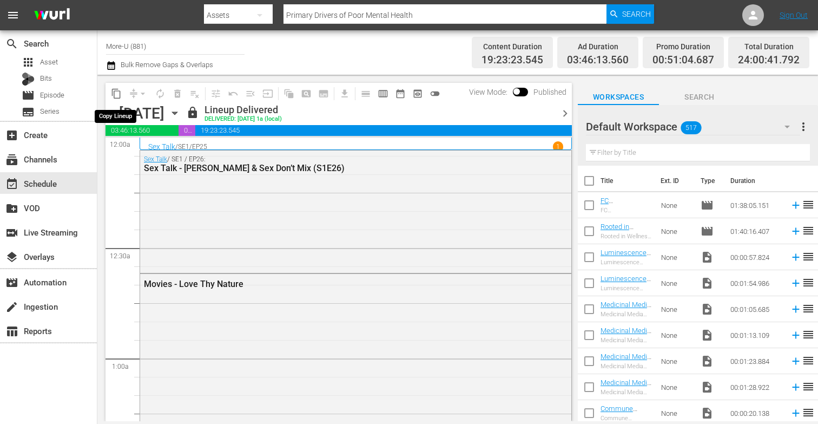
click at [116, 94] on span "content_copy" at bounding box center [116, 93] width 11 height 11
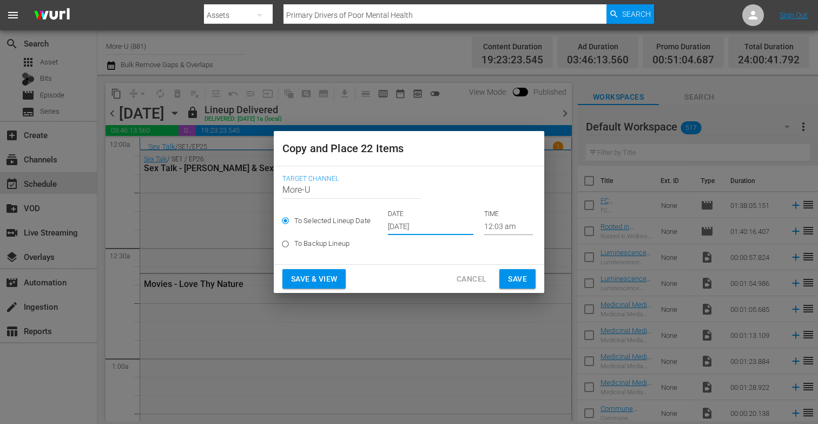
click at [418, 224] on input "[DATE]" at bounding box center [430, 227] width 85 height 16
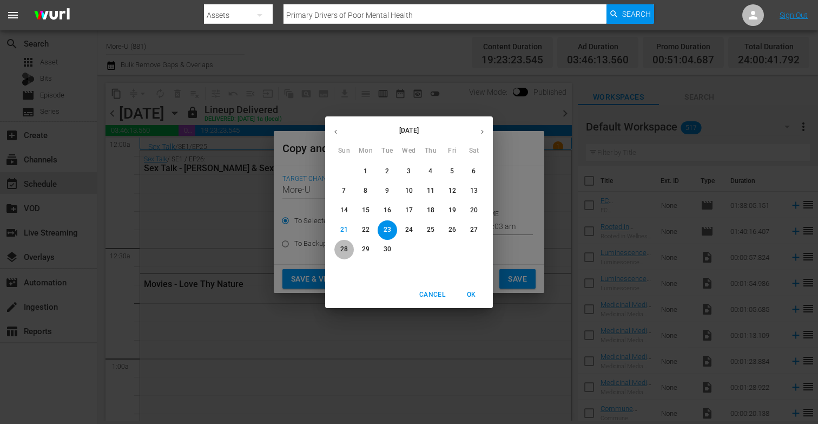
click at [343, 250] on p "28" at bounding box center [344, 248] width 8 height 9
type input "[DATE]"
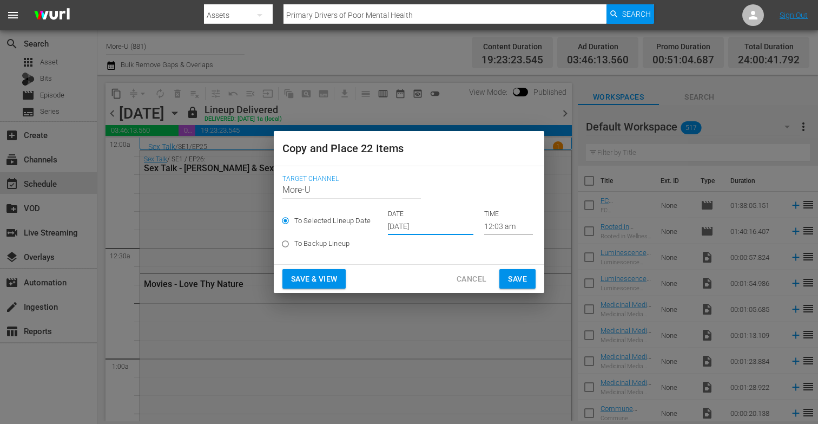
click at [333, 275] on span "Save & View" at bounding box center [314, 279] width 46 height 14
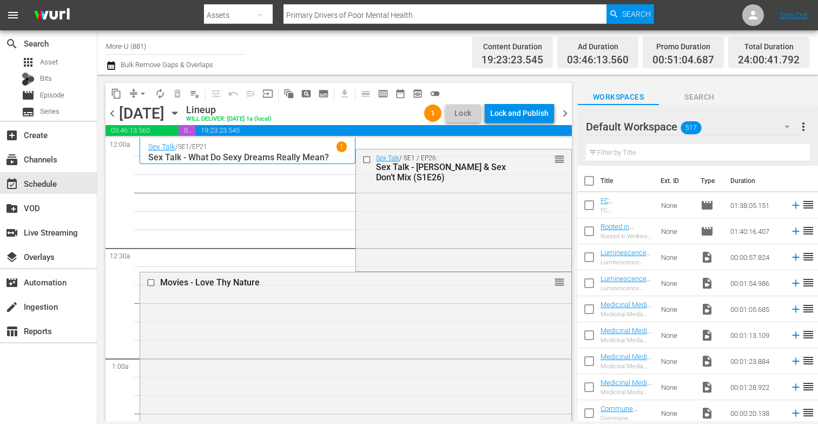
click at [140, 89] on span "arrow_drop_down" at bounding box center [142, 93] width 11 height 11
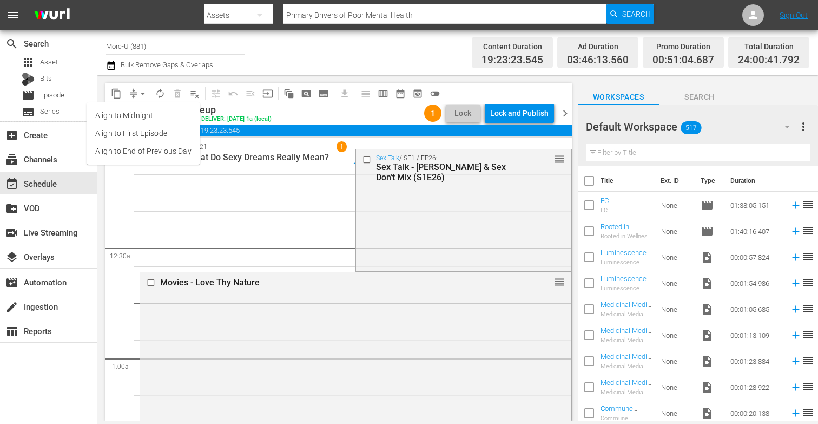
click at [136, 153] on li "Align to End of Previous Day" at bounding box center [144, 151] width 114 height 18
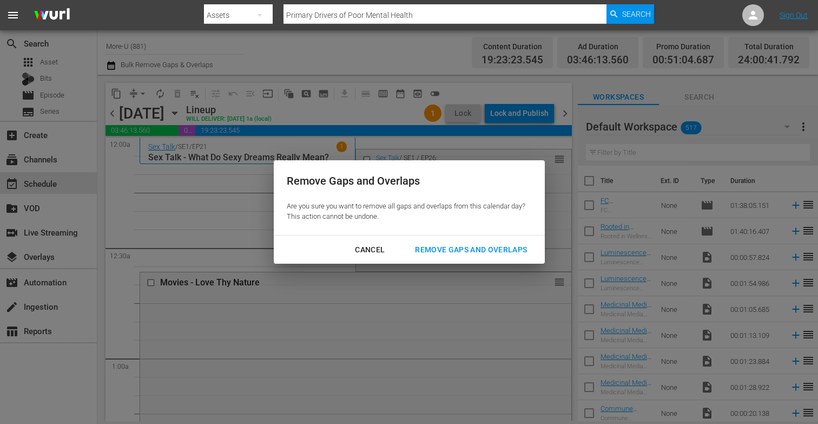
click at [460, 248] on div "Remove Gaps and Overlaps" at bounding box center [470, 250] width 129 height 14
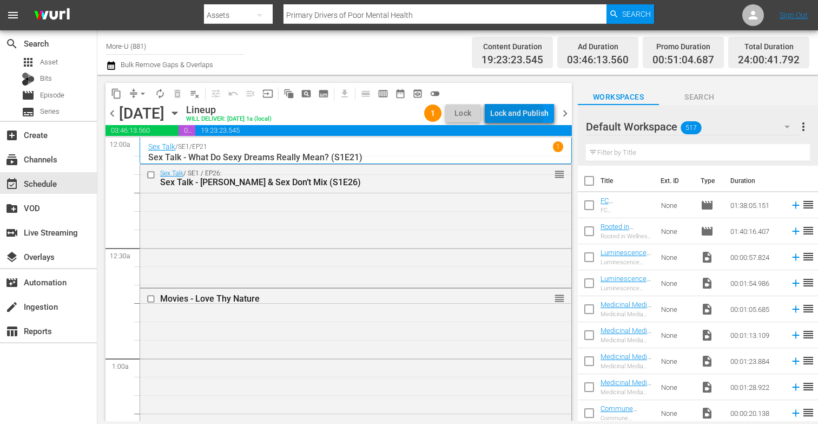
click at [506, 113] on div "Lock and Publish" at bounding box center [519, 112] width 58 height 19
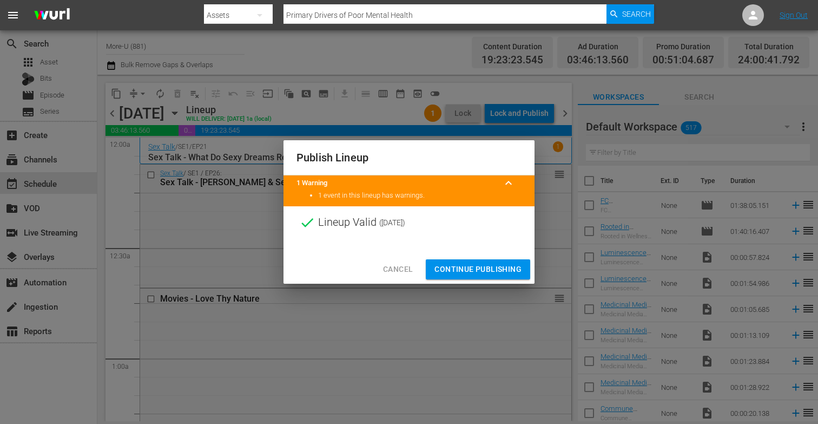
click at [475, 279] on div "Cancel Continue Publishing" at bounding box center [408, 269] width 251 height 29
click at [473, 273] on span "Continue Publishing" at bounding box center [477, 269] width 87 height 14
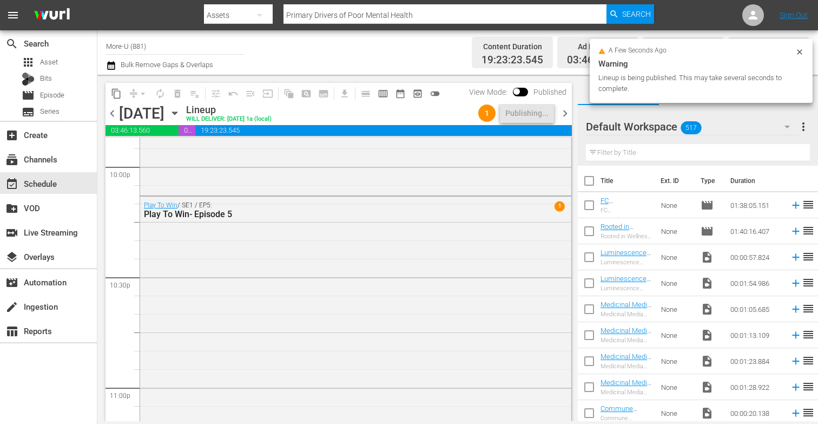
scroll to position [5042, 0]
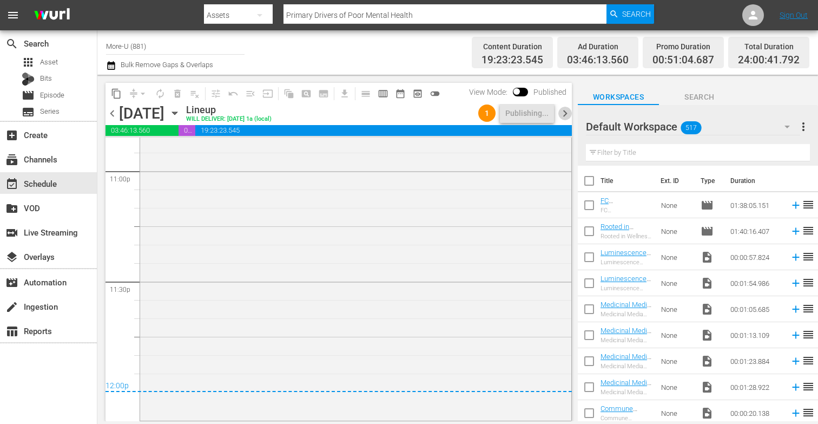
click at [563, 113] on span "chevron_right" at bounding box center [565, 114] width 14 height 14
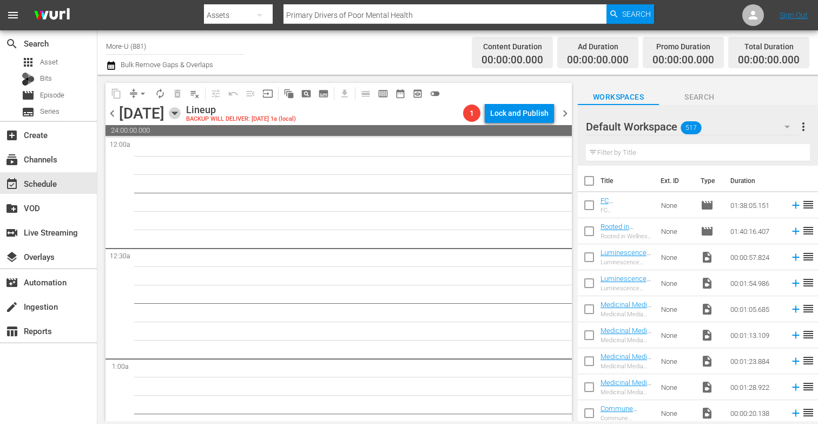
click at [181, 111] on icon "button" at bounding box center [175, 113] width 12 height 12
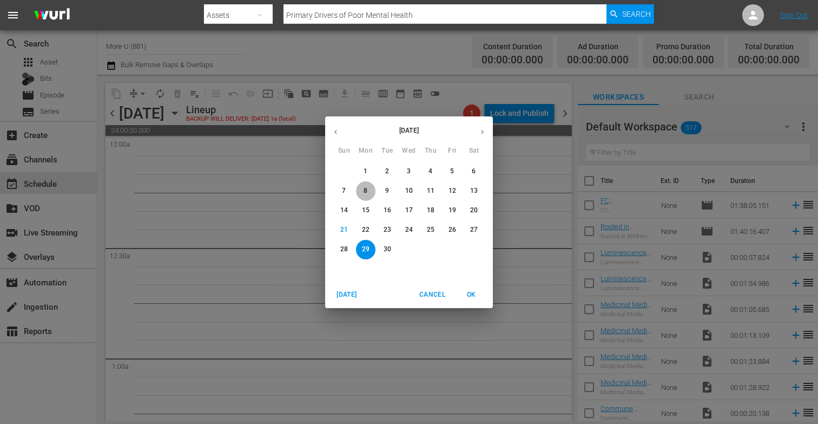
click at [367, 194] on p "8" at bounding box center [365, 190] width 4 height 9
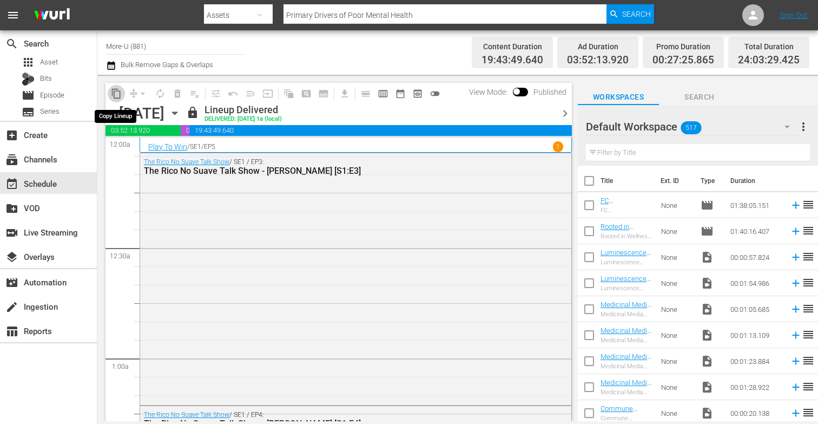
click at [118, 95] on span "content_copy" at bounding box center [116, 93] width 11 height 11
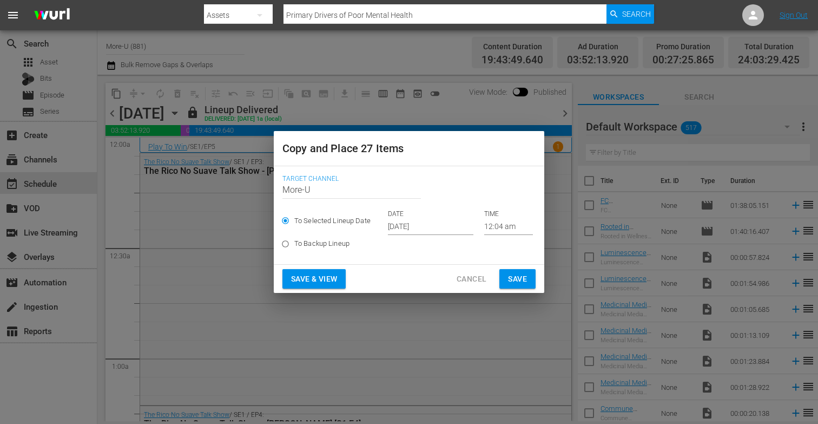
click at [425, 227] on input "[DATE]" at bounding box center [430, 227] width 85 height 16
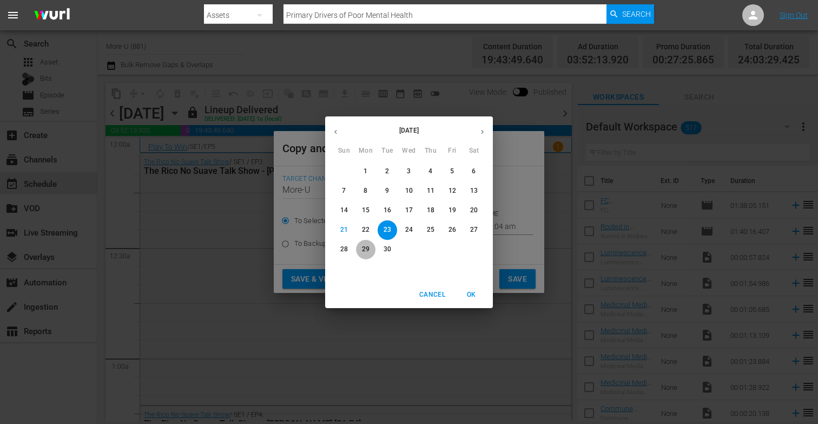
click at [365, 246] on p "29" at bounding box center [366, 248] width 8 height 9
type input "[DATE]"
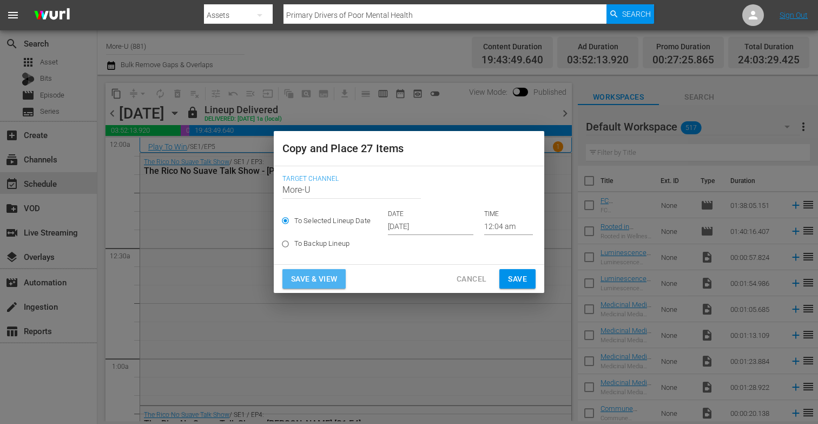
click at [316, 280] on span "Save & View" at bounding box center [314, 279] width 46 height 14
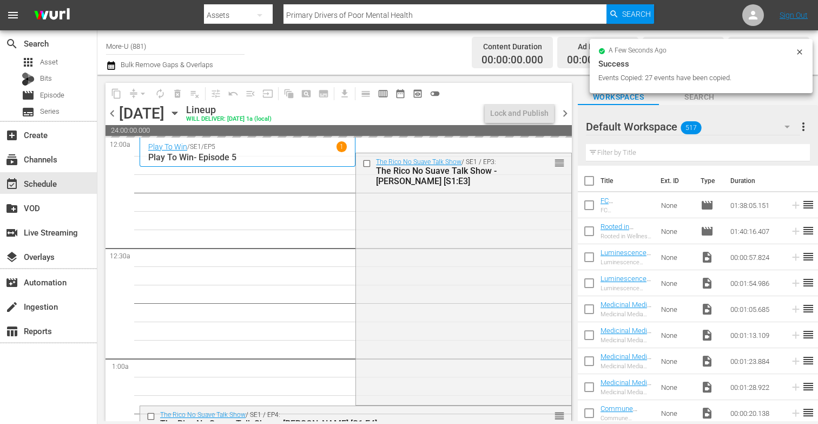
click at [147, 92] on div "arrow_drop_down" at bounding box center [142, 93] width 17 height 17
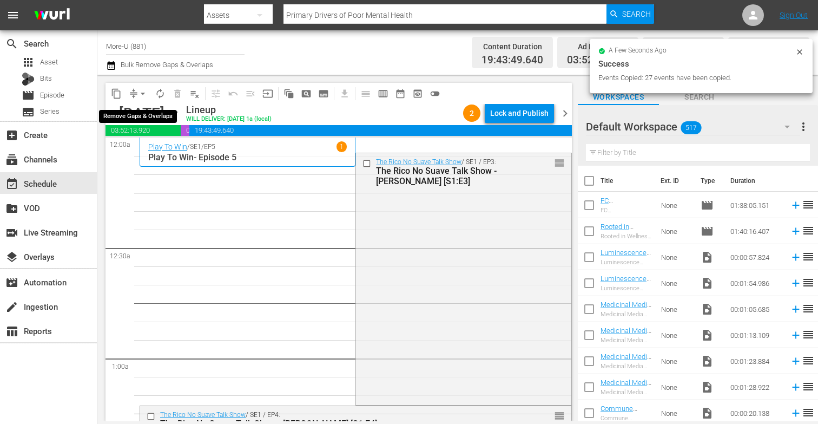
click at [147, 92] on span "arrow_drop_down" at bounding box center [142, 93] width 11 height 11
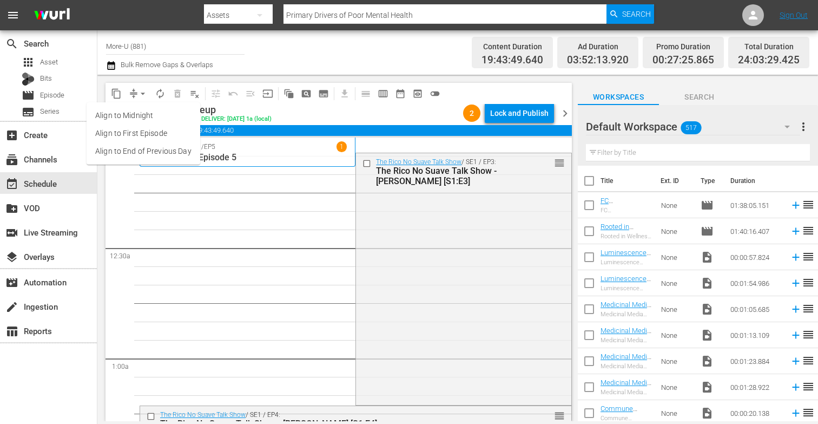
click at [161, 151] on li "Align to End of Previous Day" at bounding box center [144, 151] width 114 height 18
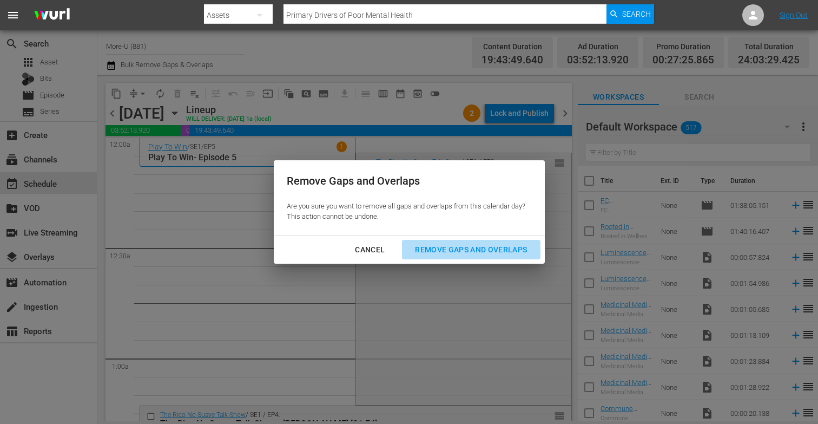
click at [434, 247] on div "Remove Gaps and Overlaps" at bounding box center [470, 250] width 129 height 14
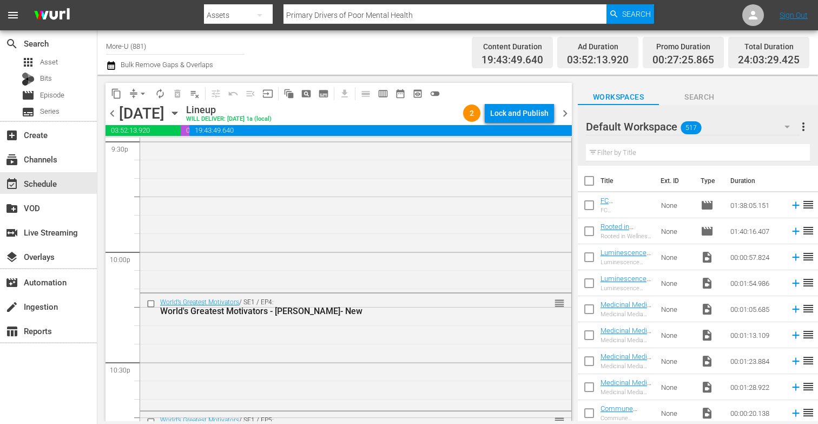
scroll to position [5055, 0]
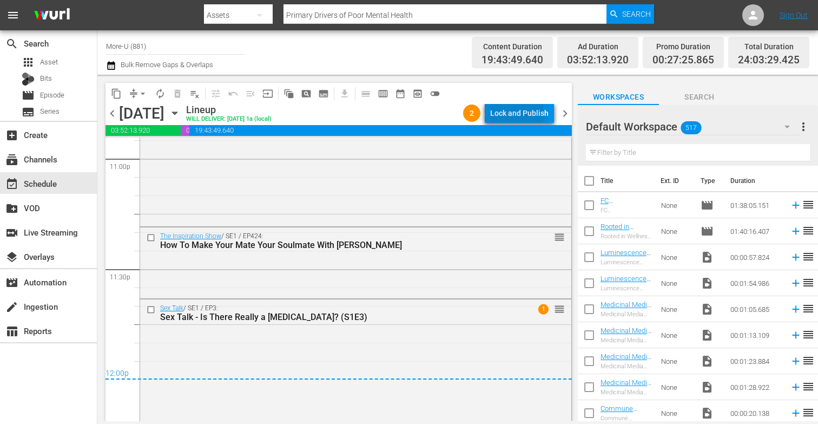
click at [505, 113] on div "Lock and Publish" at bounding box center [519, 112] width 58 height 19
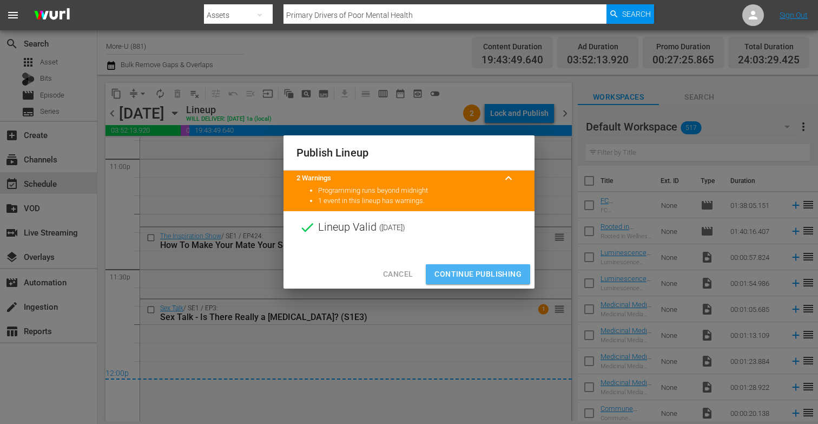
click at [491, 268] on span "Continue Publishing" at bounding box center [477, 274] width 87 height 14
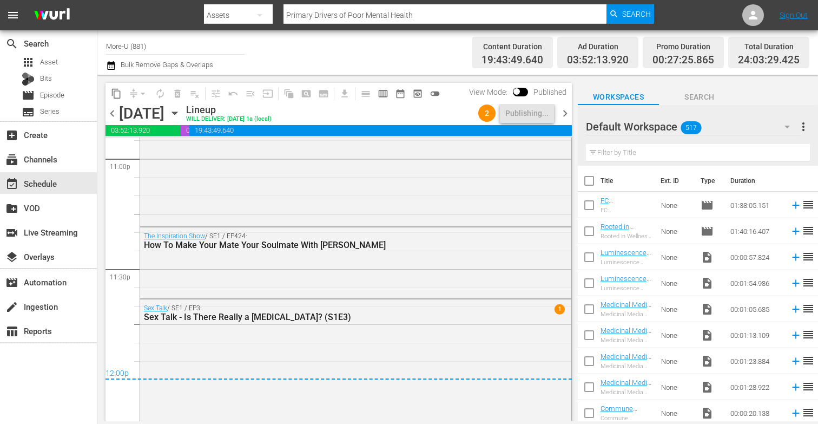
click at [565, 111] on span "chevron_right" at bounding box center [565, 114] width 14 height 14
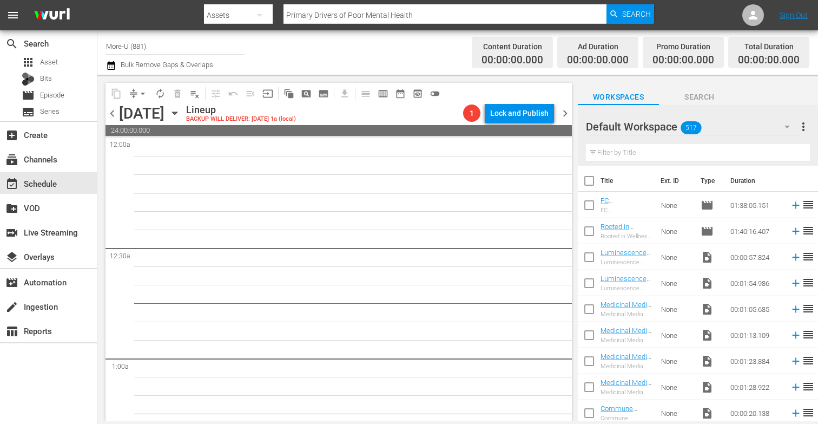
click at [181, 111] on icon "button" at bounding box center [175, 113] width 12 height 12
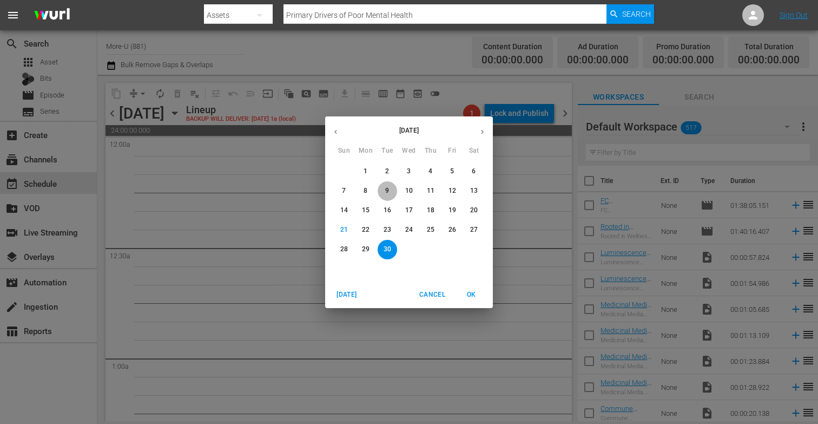
click at [386, 186] on p "9" at bounding box center [387, 190] width 4 height 9
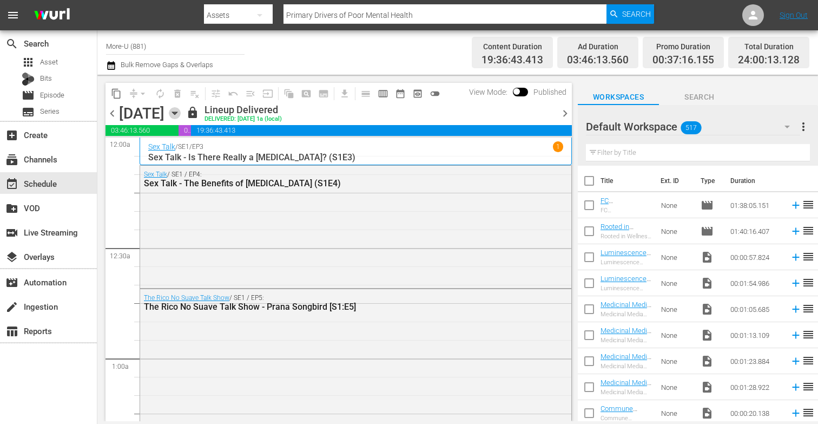
click at [177, 113] on icon "button" at bounding box center [174, 113] width 5 height 3
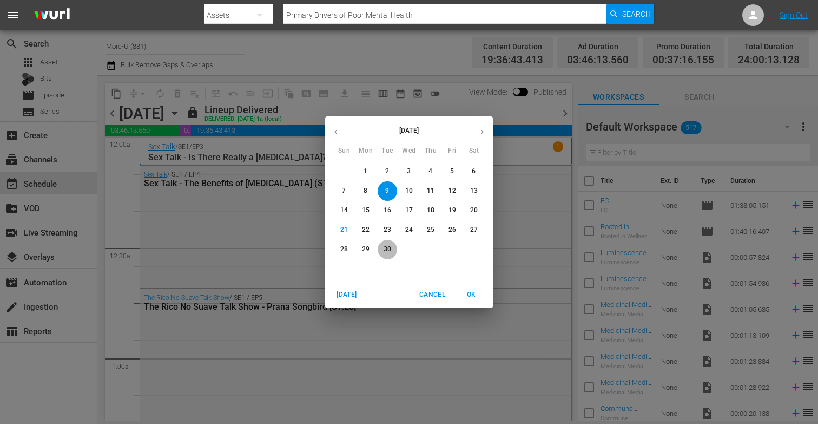
click at [387, 250] on p "30" at bounding box center [387, 248] width 8 height 9
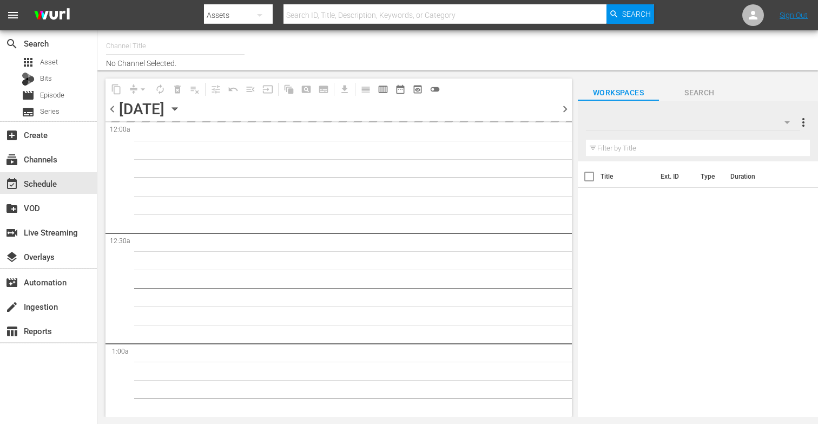
type input "More-U (881)"
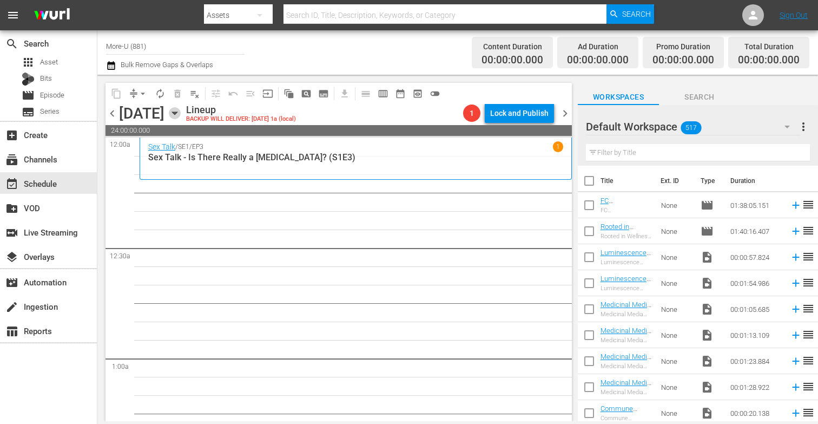
click at [177, 113] on icon "button" at bounding box center [174, 113] width 5 height 3
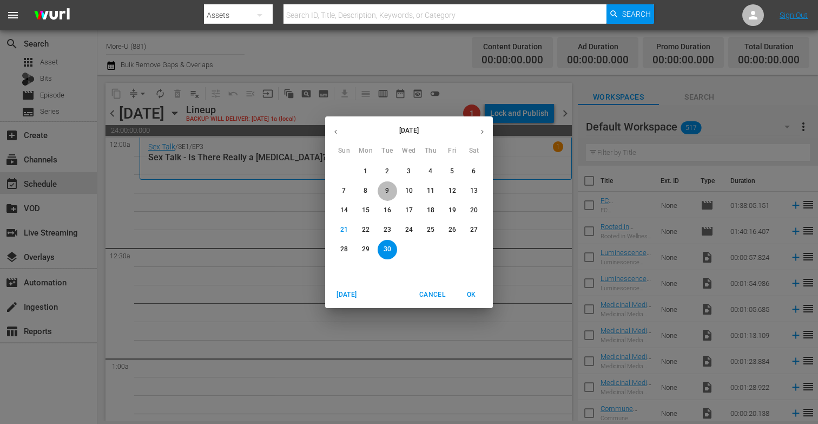
click at [389, 190] on span "9" at bounding box center [387, 190] width 19 height 9
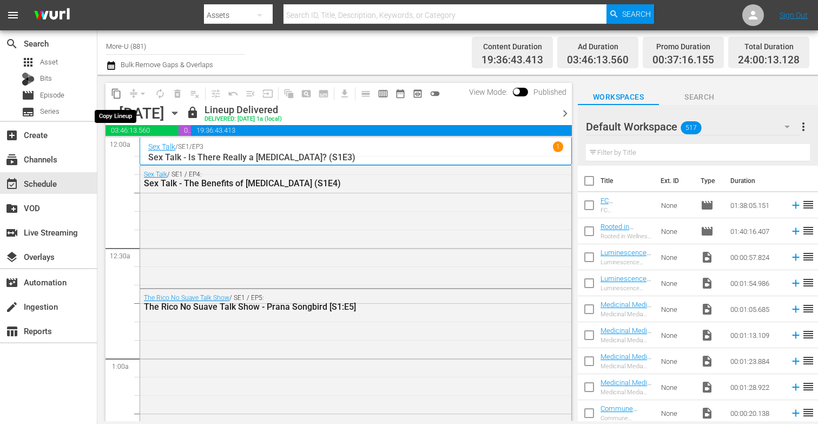
click at [116, 95] on span "content_copy" at bounding box center [116, 93] width 11 height 11
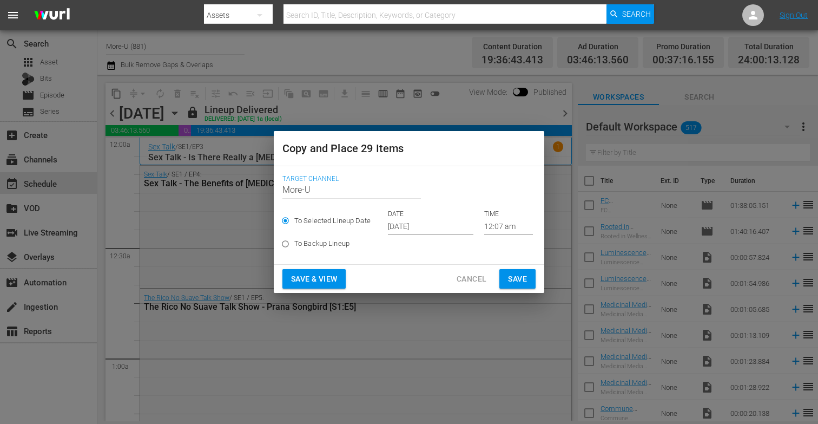
click at [418, 228] on input "[DATE]" at bounding box center [430, 227] width 85 height 16
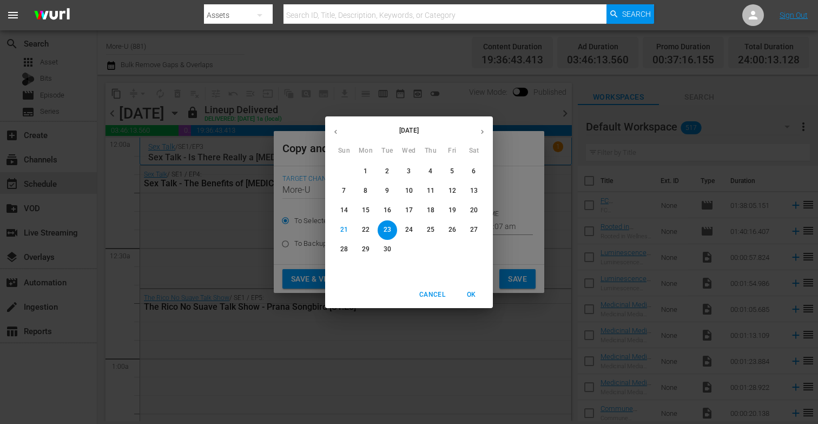
click at [389, 249] on p "30" at bounding box center [387, 248] width 8 height 9
type input "Sep 30th 2025"
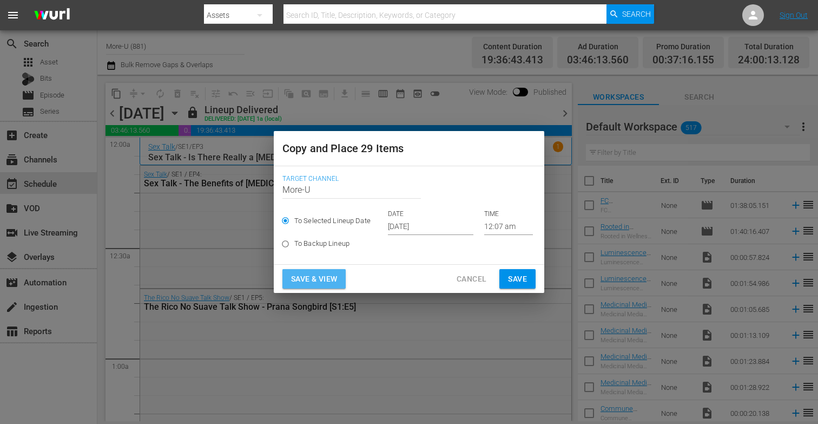
click at [327, 280] on span "Save & View" at bounding box center [314, 279] width 46 height 14
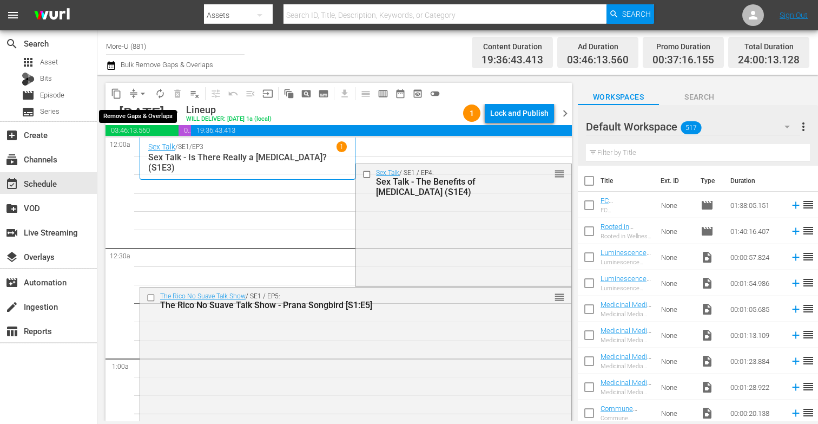
click at [145, 92] on span "arrow_drop_down" at bounding box center [142, 93] width 11 height 11
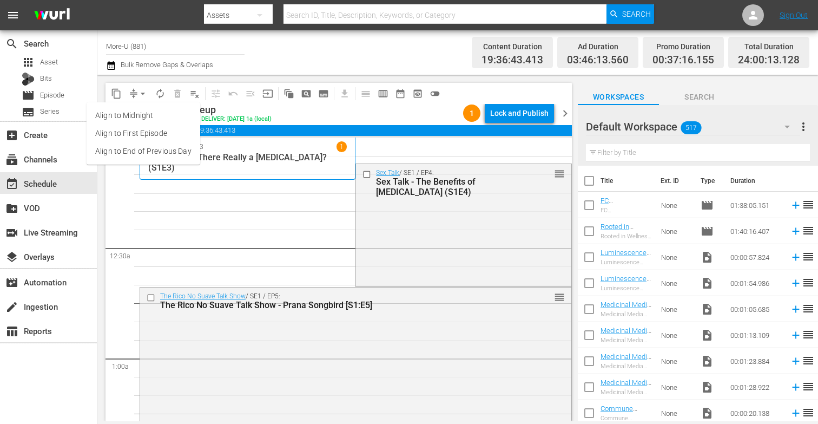
click at [171, 152] on li "Align to End of Previous Day" at bounding box center [144, 151] width 114 height 18
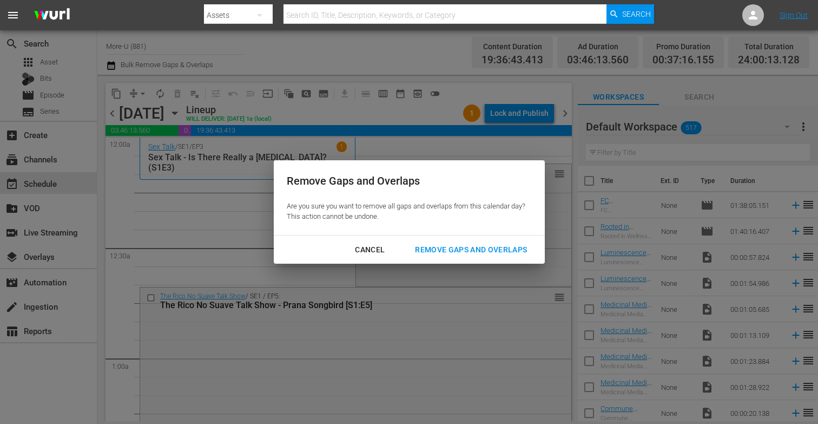
click at [438, 244] on div "Remove Gaps and Overlaps" at bounding box center [470, 250] width 129 height 14
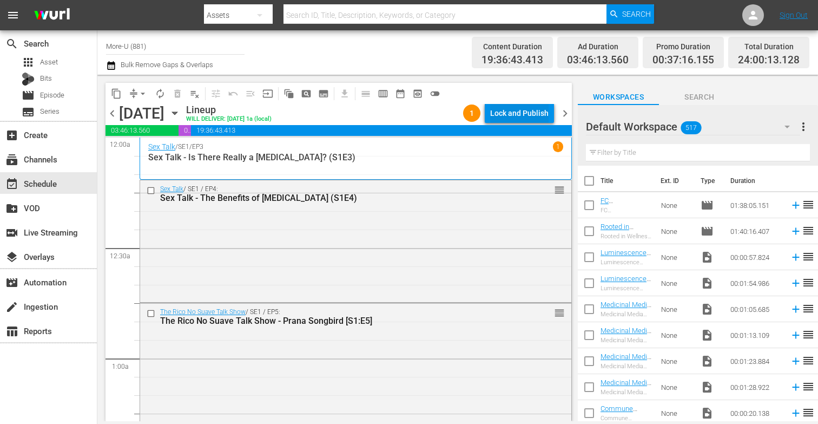
click at [528, 113] on div "Lock and Publish" at bounding box center [519, 112] width 58 height 19
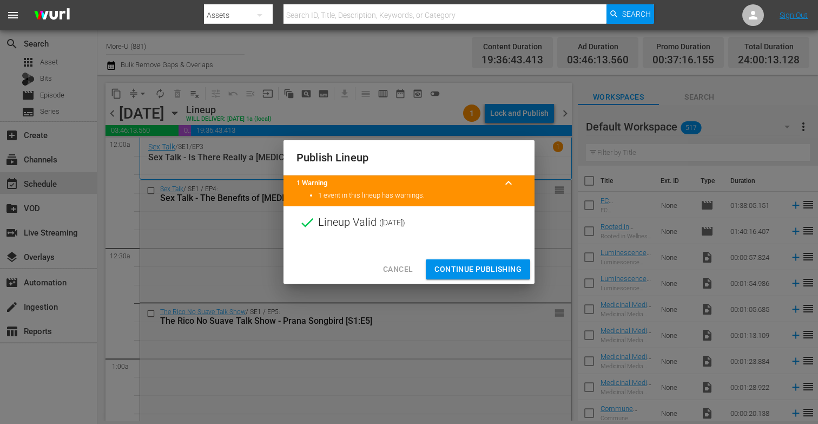
click at [477, 269] on span "Continue Publishing" at bounding box center [477, 269] width 87 height 14
